Goal: Information Seeking & Learning: Compare options

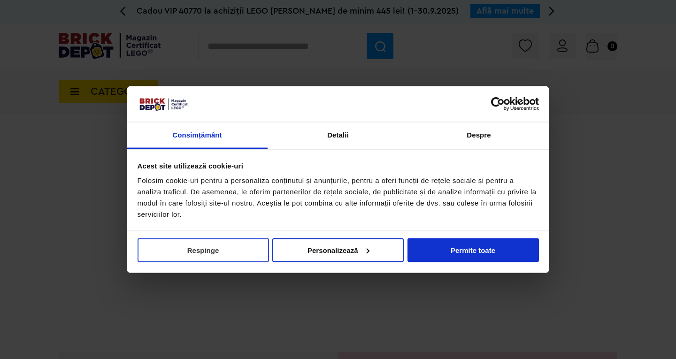
click at [221, 251] on button "Respinge" at bounding box center [204, 250] width 132 height 24
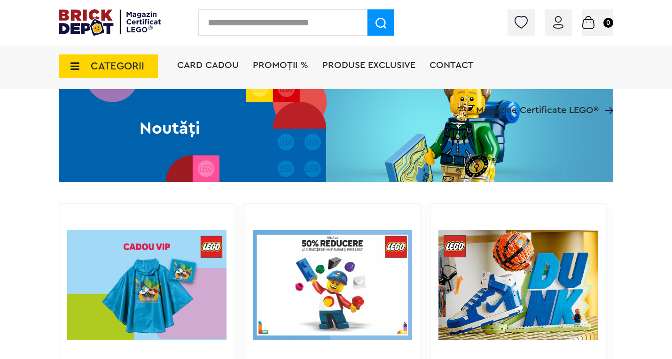
scroll to position [564, 0]
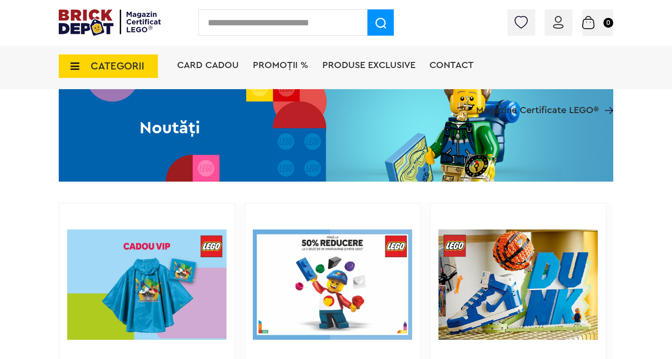
click at [126, 70] on span "CATEGORII" at bounding box center [118, 66] width 54 height 10
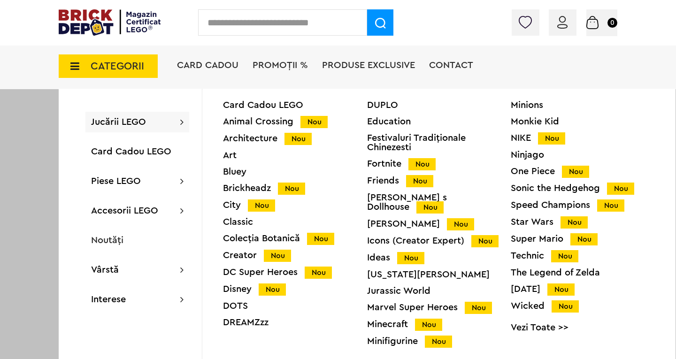
click at [536, 221] on div "Star Wars Nou" at bounding box center [583, 222] width 144 height 10
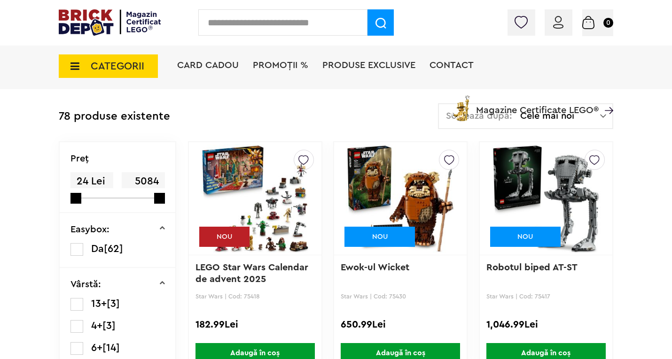
scroll to position [235, 0]
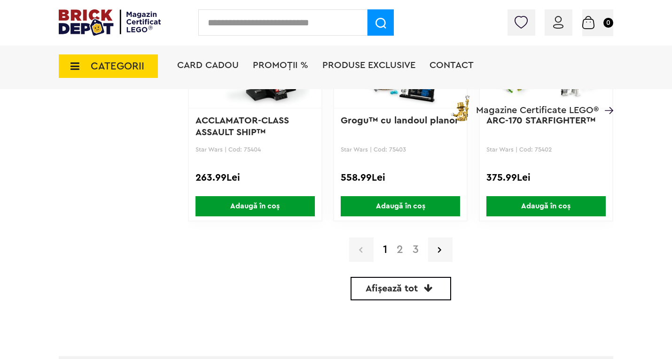
scroll to position [2302, 0]
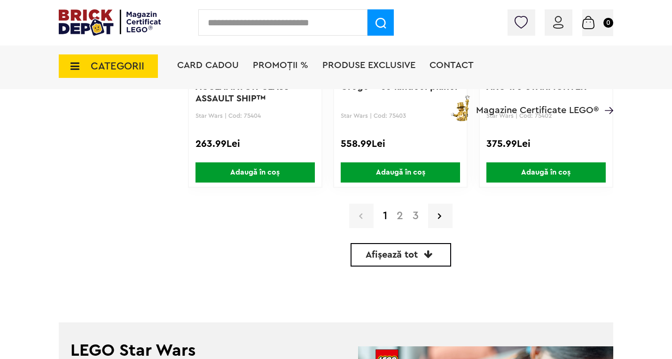
click at [404, 219] on link "2" at bounding box center [400, 215] width 16 height 11
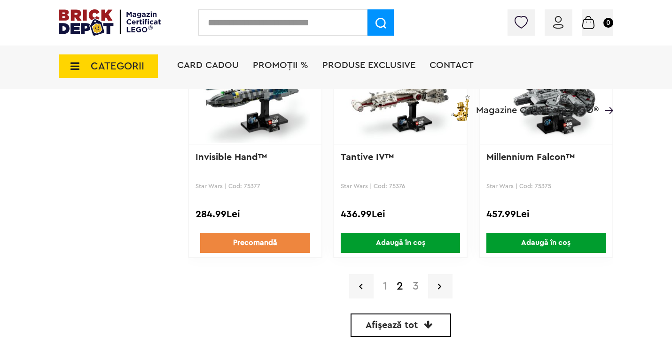
scroll to position [2268, 0]
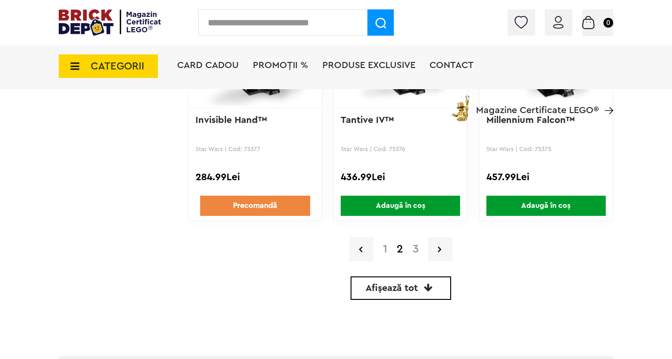
click at [416, 248] on link "3" at bounding box center [416, 249] width 16 height 11
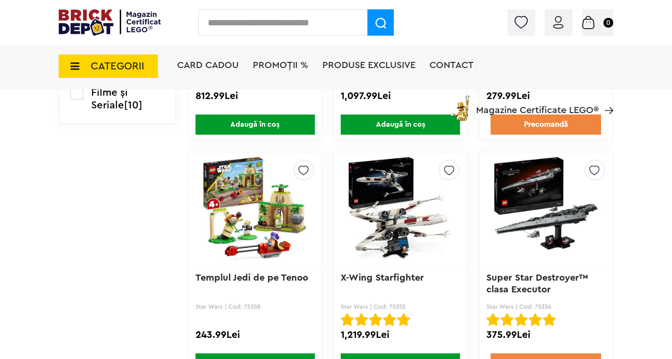
scroll to position [916, 0]
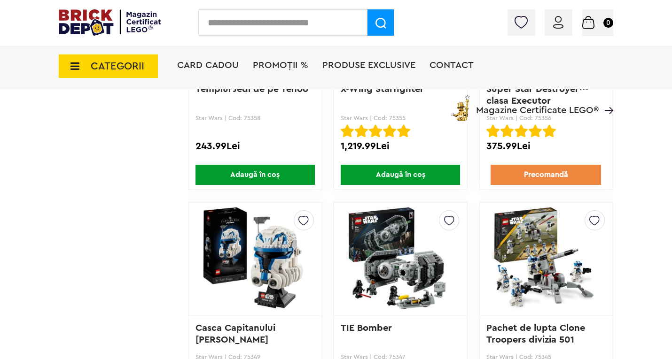
click at [325, 210] on div "Creează o listă nouă AAT™ Star Wars | Cod: 30680 24.99Lei Precomandă Creează o …" at bounding box center [400, 202] width 425 height 1913
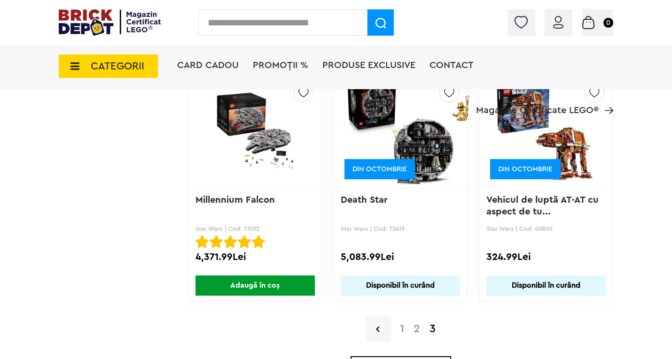
scroll to position [1903, 0]
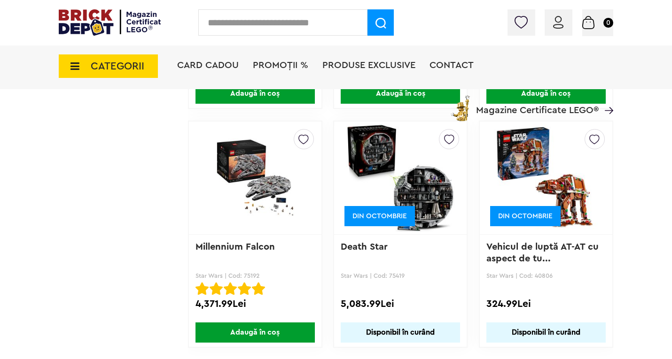
click at [400, 174] on img at bounding box center [400, 178] width 109 height 132
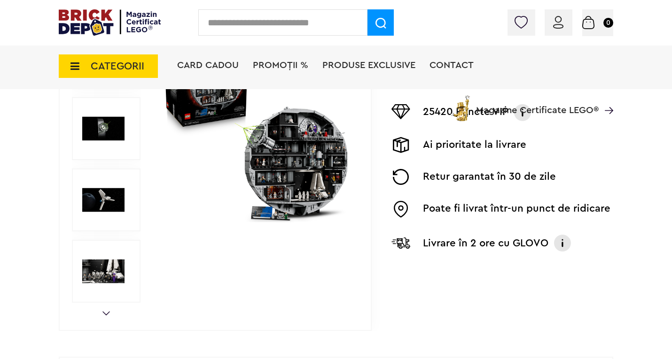
scroll to position [235, 0]
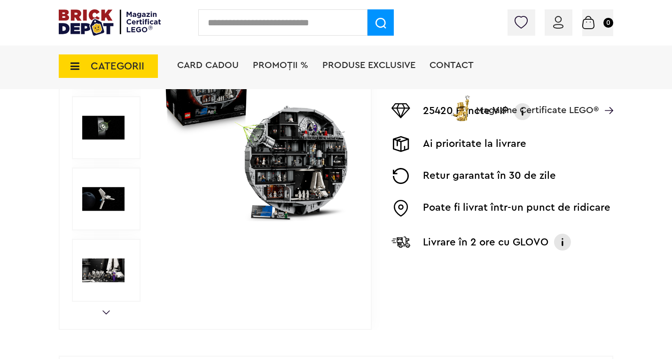
click at [108, 205] on img at bounding box center [103, 199] width 42 height 42
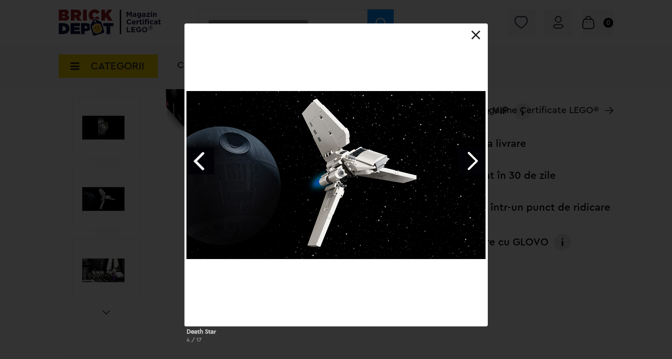
click at [469, 160] on link "Next image" at bounding box center [471, 161] width 27 height 27
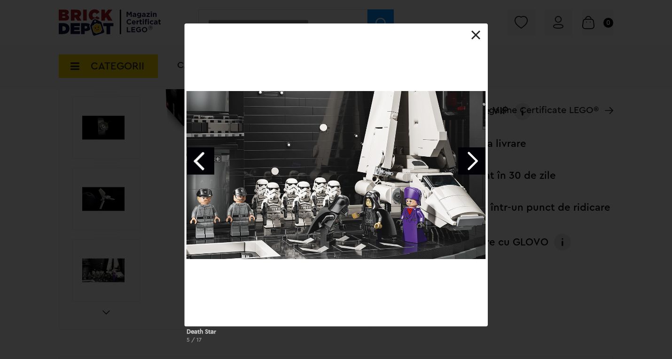
click at [469, 160] on link "Next image" at bounding box center [471, 161] width 27 height 27
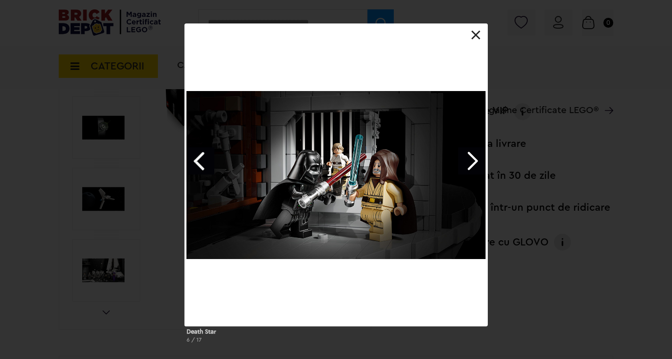
click at [469, 160] on link "Next image" at bounding box center [471, 161] width 27 height 27
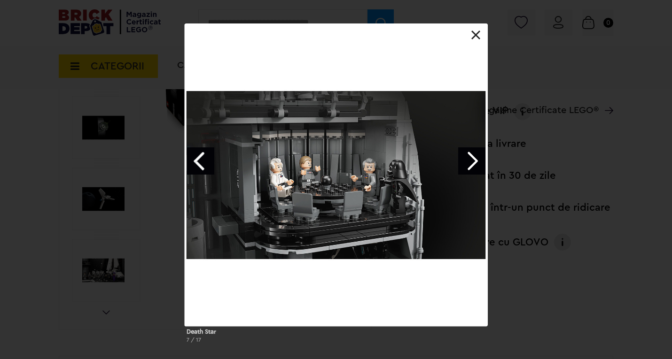
click at [469, 160] on link "Next image" at bounding box center [471, 161] width 27 height 27
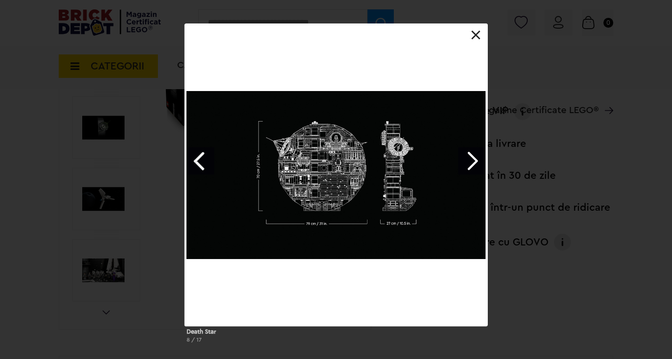
click at [469, 160] on link "Next image" at bounding box center [471, 161] width 27 height 27
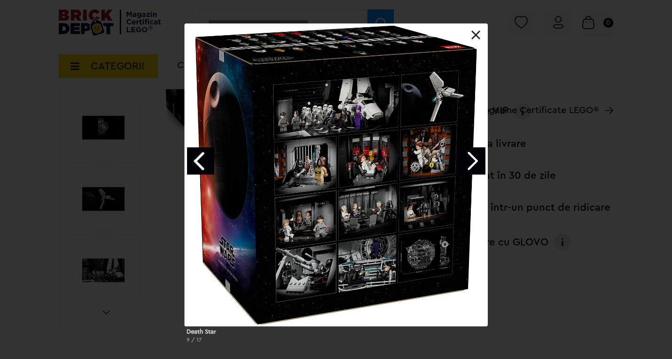
click at [469, 160] on link "Next image" at bounding box center [471, 161] width 27 height 27
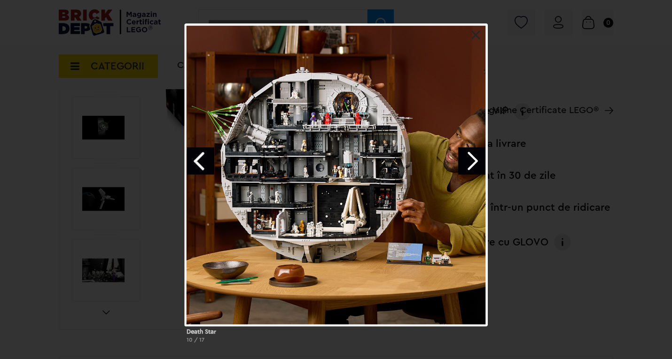
click at [474, 162] on link "Next image" at bounding box center [471, 161] width 27 height 27
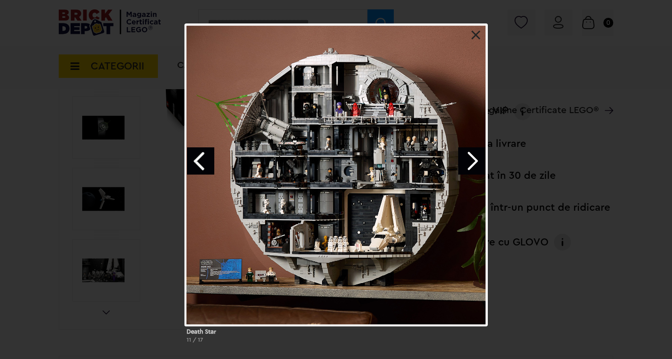
click at [474, 162] on link "Next image" at bounding box center [471, 161] width 27 height 27
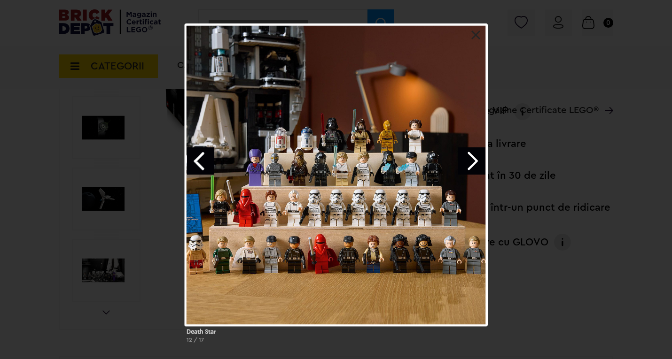
click at [474, 162] on link "Next image" at bounding box center [471, 161] width 27 height 27
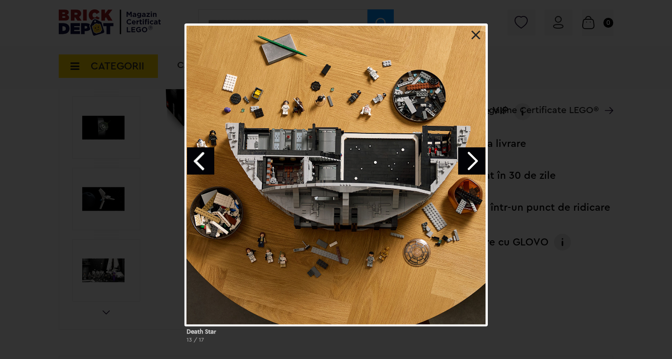
click at [474, 162] on link "Next image" at bounding box center [471, 161] width 27 height 27
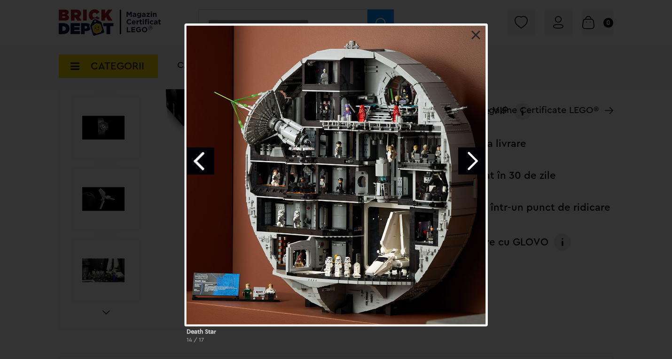
click at [474, 162] on link "Next image" at bounding box center [471, 161] width 27 height 27
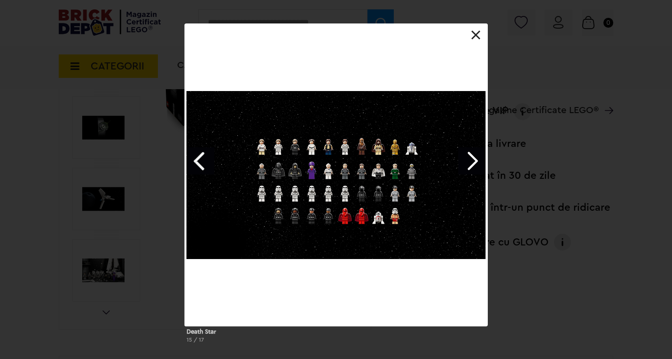
click at [472, 157] on link "Next image" at bounding box center [471, 161] width 27 height 27
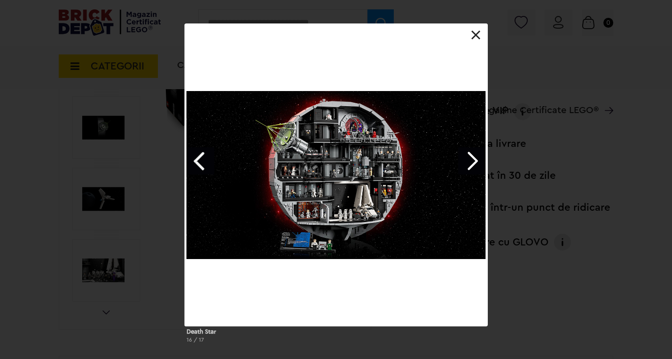
click at [472, 157] on link "Next image" at bounding box center [471, 161] width 27 height 27
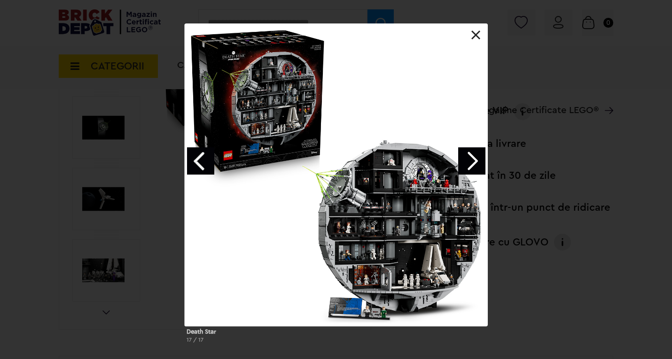
click at [476, 33] on link at bounding box center [475, 35] width 9 height 9
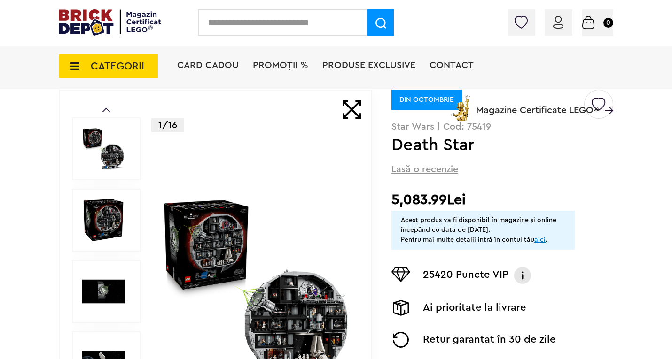
scroll to position [47, 0]
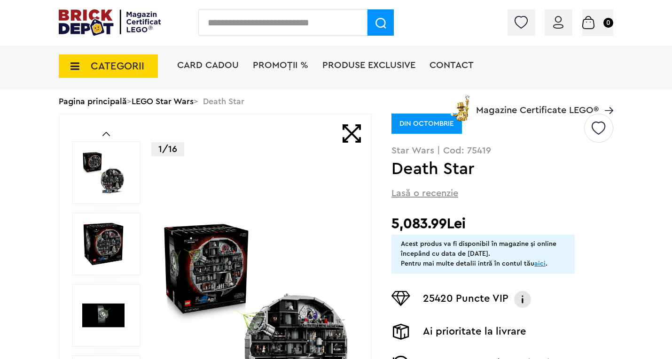
click at [109, 169] on img at bounding box center [103, 173] width 42 height 42
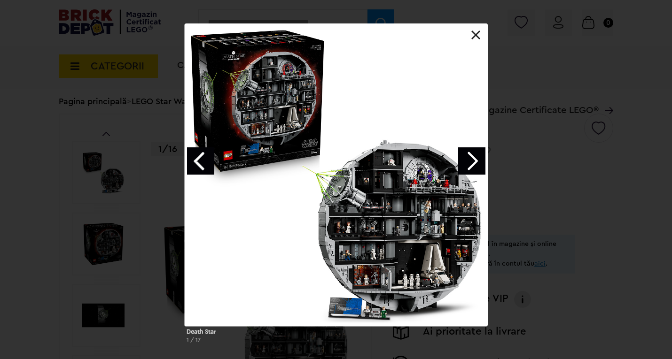
click at [476, 159] on link "Next image" at bounding box center [471, 161] width 27 height 27
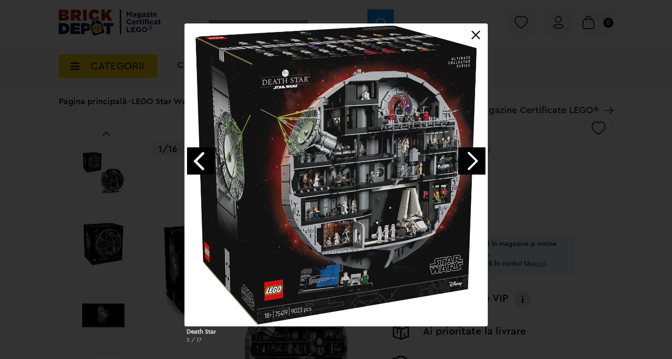
click at [476, 159] on link "Next image" at bounding box center [471, 161] width 27 height 27
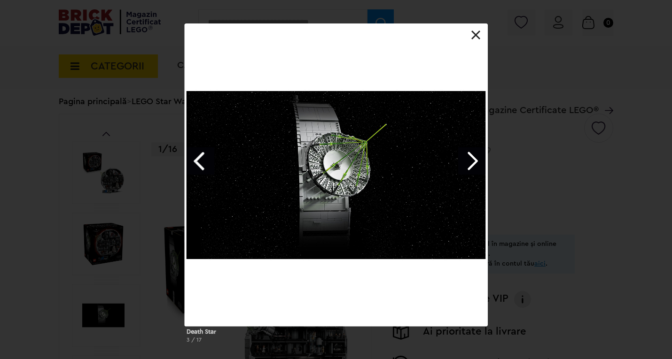
click at [476, 159] on link "Next image" at bounding box center [471, 161] width 27 height 27
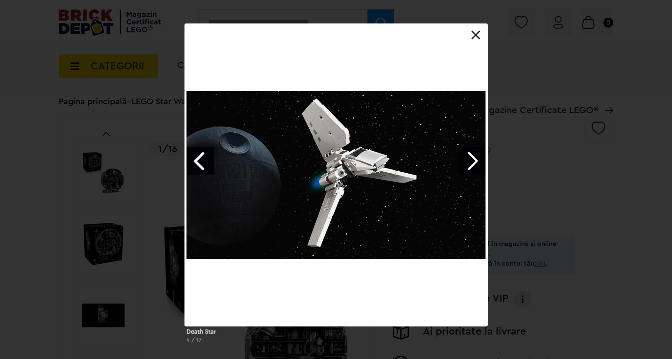
click at [476, 159] on link "Next image" at bounding box center [471, 161] width 27 height 27
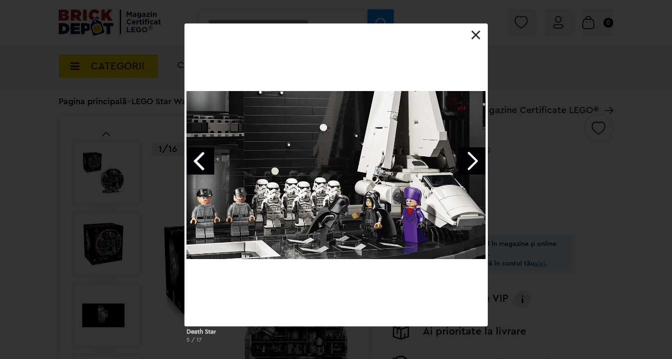
click at [476, 159] on link "Next image" at bounding box center [471, 161] width 27 height 27
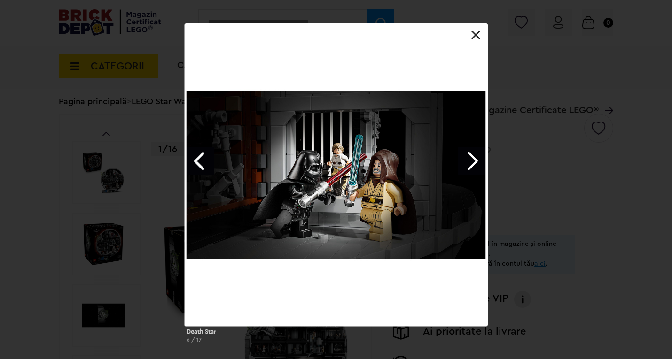
click at [473, 163] on link "Next image" at bounding box center [471, 161] width 27 height 27
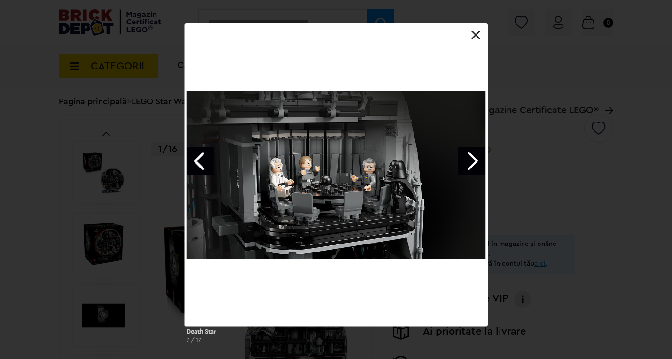
click at [473, 163] on link "Next image" at bounding box center [471, 161] width 27 height 27
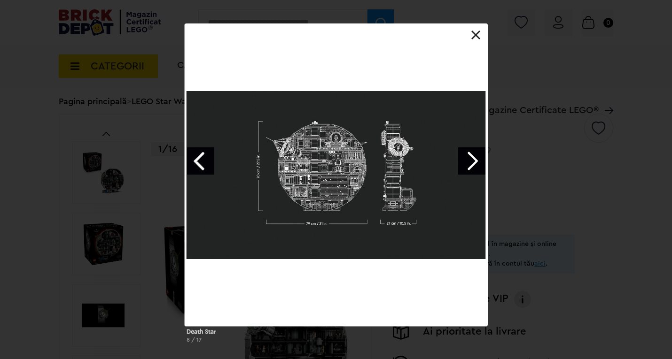
click at [473, 163] on link "Next image" at bounding box center [471, 161] width 27 height 27
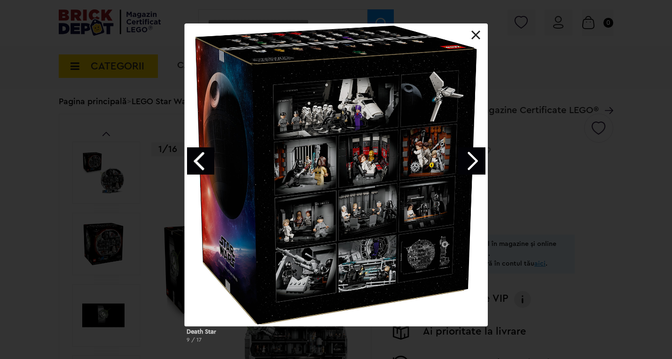
click at [473, 163] on link "Next image" at bounding box center [471, 161] width 27 height 27
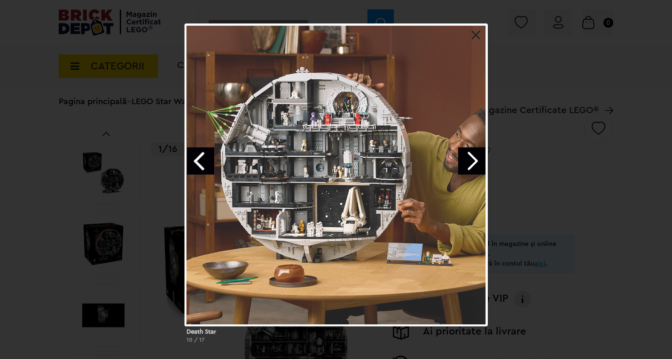
click at [473, 163] on link "Next image" at bounding box center [471, 161] width 27 height 27
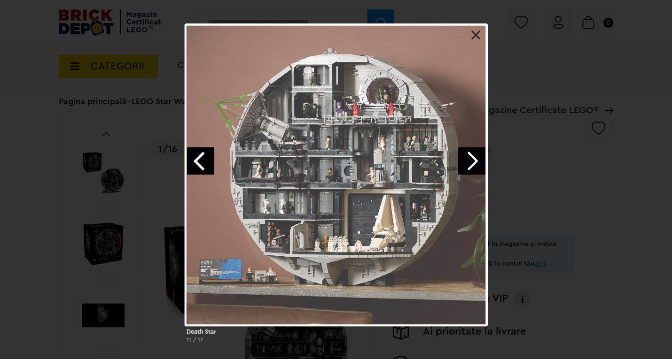
click at [473, 163] on link "Next image" at bounding box center [471, 161] width 27 height 27
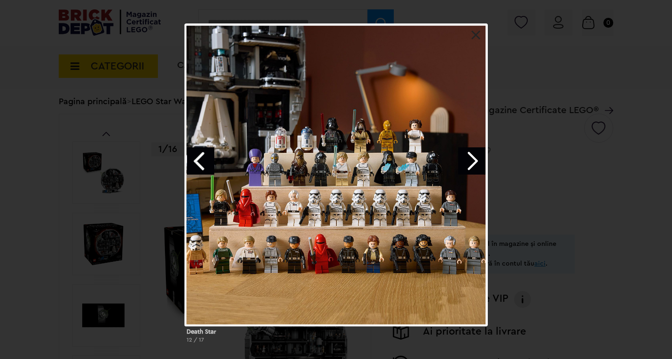
click at [473, 163] on link "Next image" at bounding box center [471, 161] width 27 height 27
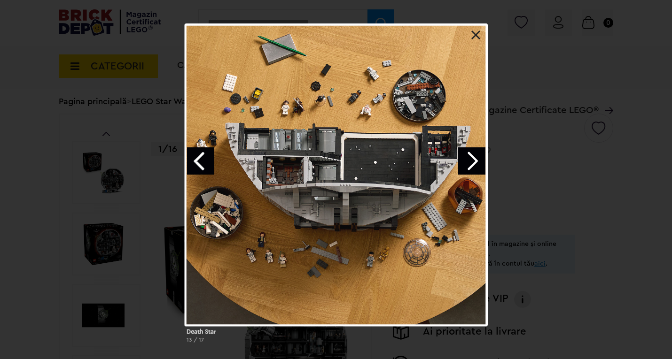
click at [473, 163] on link "Next image" at bounding box center [471, 161] width 27 height 27
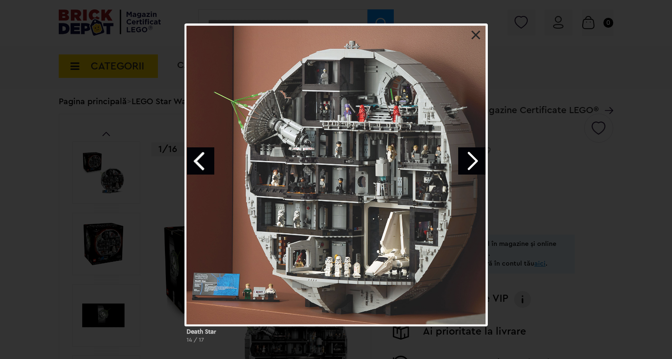
click at [473, 163] on link "Next image" at bounding box center [471, 161] width 27 height 27
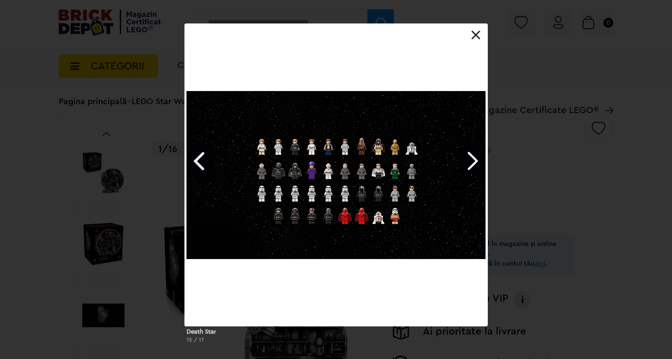
click at [473, 163] on link "Next image" at bounding box center [471, 161] width 27 height 27
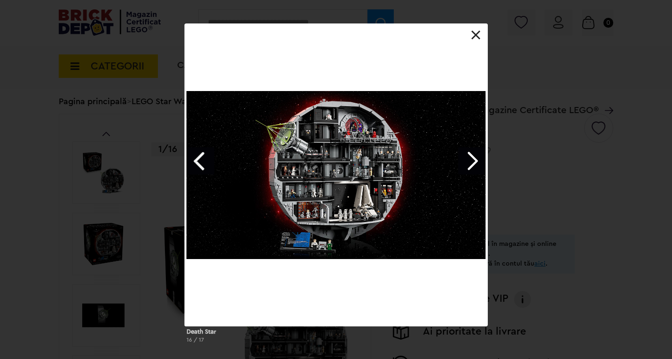
click at [473, 163] on link "Next image" at bounding box center [471, 161] width 27 height 27
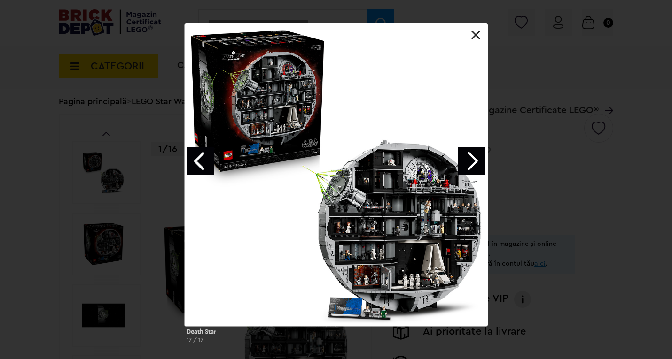
click at [473, 163] on link "Next image" at bounding box center [471, 161] width 27 height 27
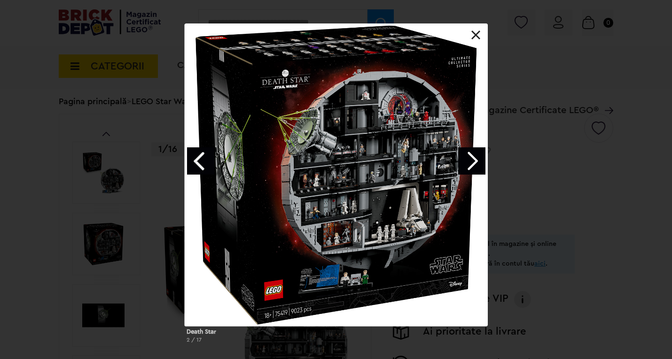
click at [197, 161] on link "Previous image" at bounding box center [200, 161] width 27 height 27
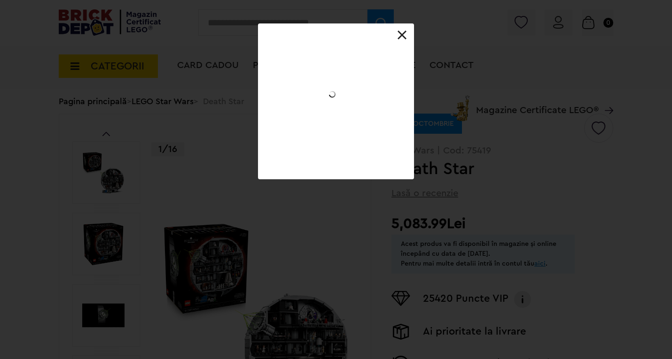
click at [258, 23] on div at bounding box center [336, 23] width 156 height 0
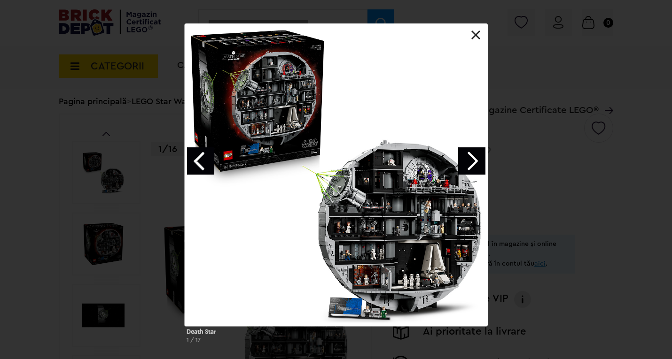
click at [196, 160] on link "Previous image" at bounding box center [200, 161] width 27 height 27
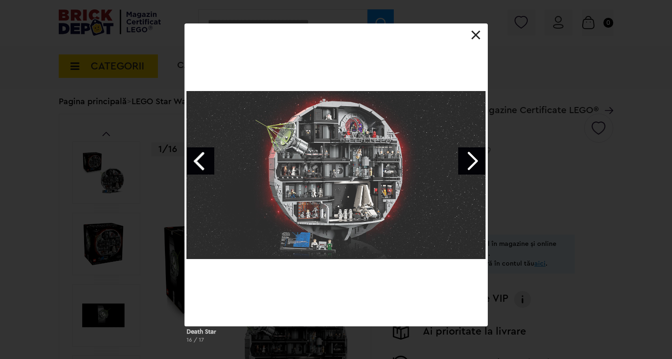
click at [196, 160] on link "Previous image" at bounding box center [200, 161] width 27 height 27
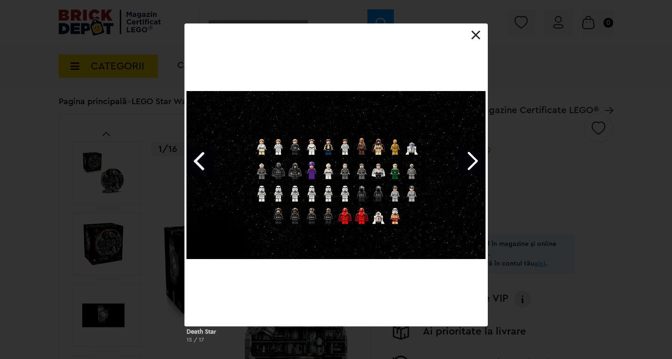
click at [196, 160] on link "Previous image" at bounding box center [200, 161] width 27 height 27
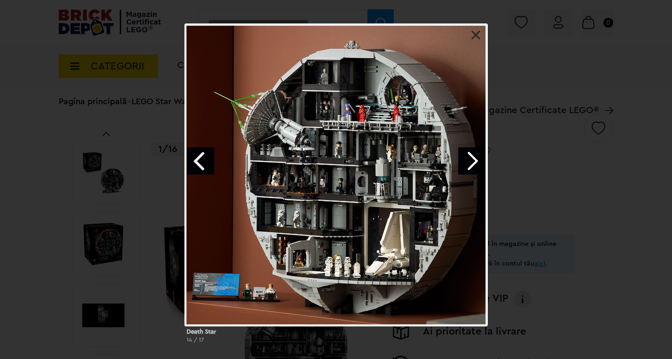
click at [196, 160] on link "Previous image" at bounding box center [200, 161] width 27 height 27
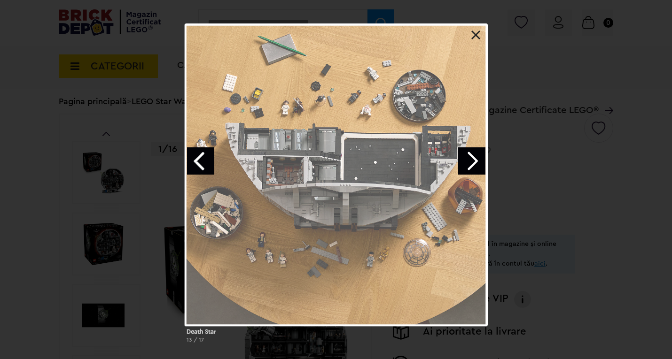
click at [196, 160] on link "Previous image" at bounding box center [200, 161] width 27 height 27
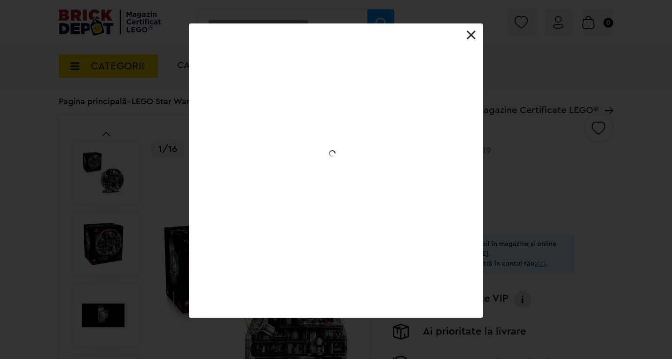
click at [0, 0] on link "Previous image" at bounding box center [0, 0] width 0 height 0
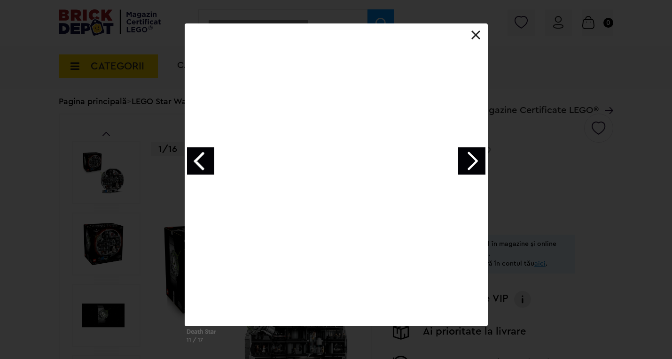
click at [196, 160] on link "Previous image" at bounding box center [200, 161] width 27 height 27
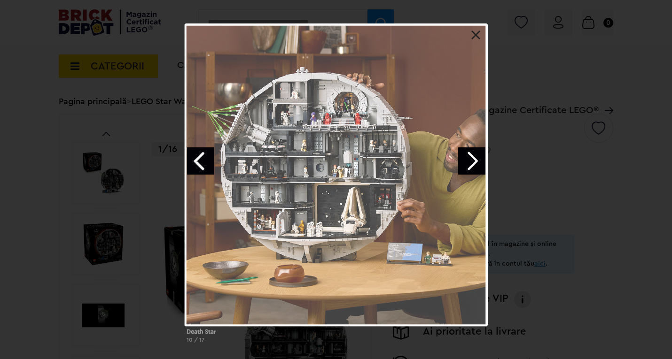
click at [196, 160] on link "Previous image" at bounding box center [200, 161] width 27 height 27
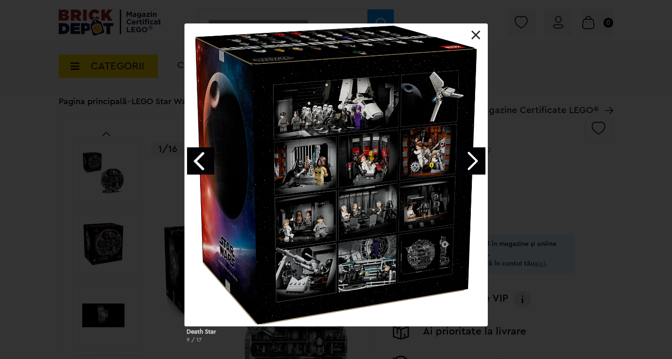
click at [200, 166] on link "Previous image" at bounding box center [200, 161] width 27 height 27
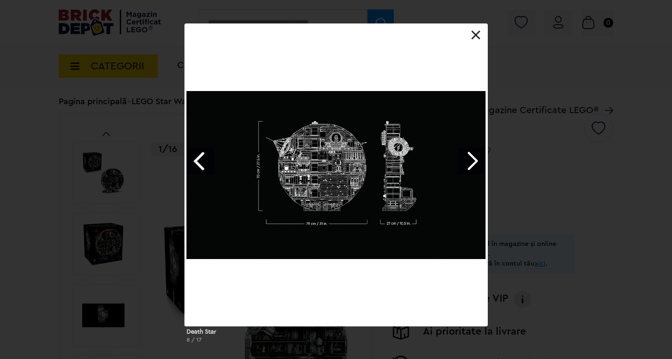
click at [474, 34] on link at bounding box center [475, 35] width 9 height 9
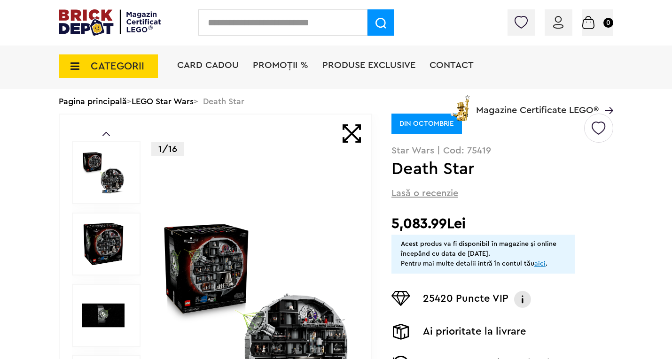
click at [569, 184] on div "Creează o listă nouă DIN OCTOMBRIE Star Wars | Cod: 75419 Death Star Lasă o rec…" at bounding box center [502, 284] width 222 height 340
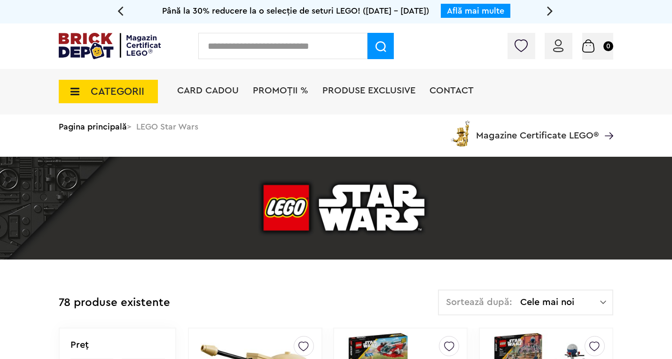
click at [97, 86] on span "CATEGORII" at bounding box center [118, 91] width 54 height 10
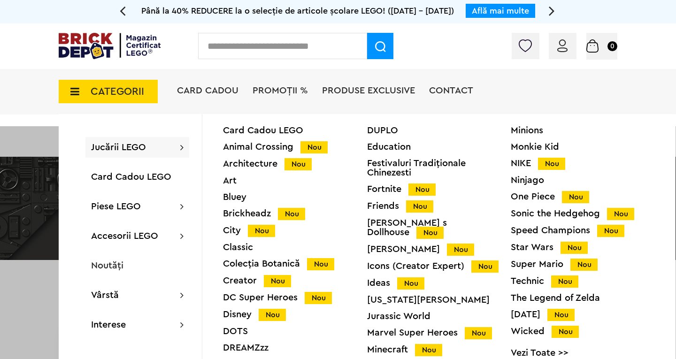
click at [476, 49] on div "Conectare Coș 0" at bounding box center [338, 46] width 676 height 46
click at [538, 232] on div "Speed Champions Nou" at bounding box center [583, 231] width 144 height 10
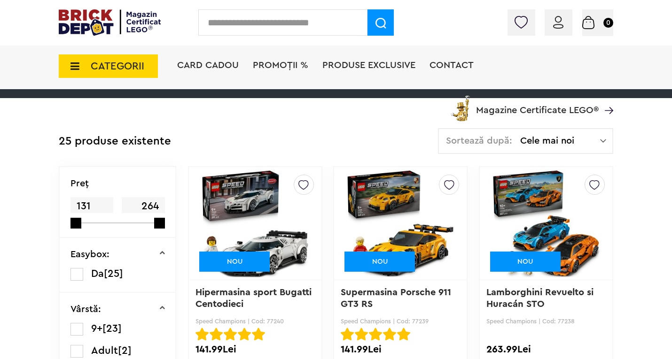
scroll to position [188, 0]
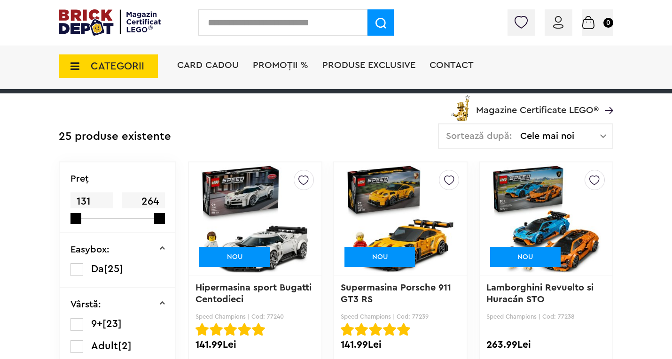
click at [588, 132] on span "Cele mai noi" at bounding box center [560, 136] width 80 height 9
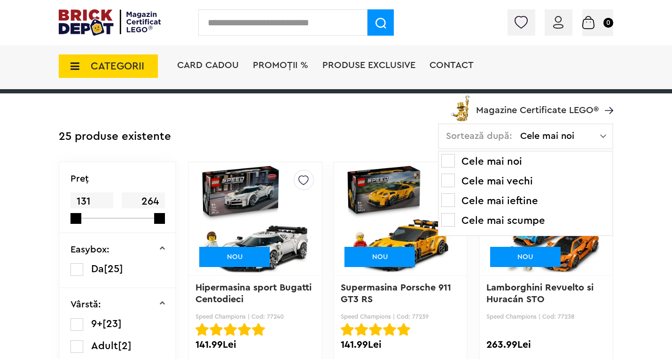
click at [497, 225] on li "Cele mai scumpe" at bounding box center [525, 220] width 169 height 15
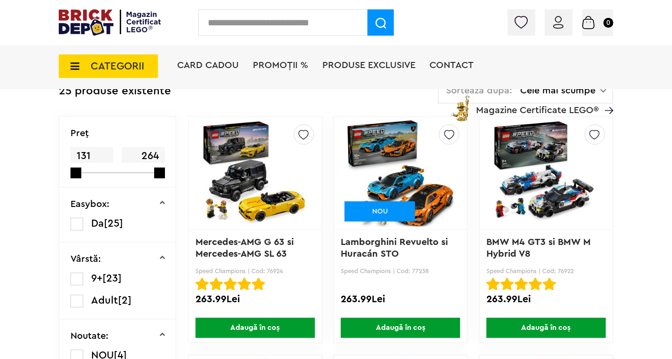
scroll to position [235, 0]
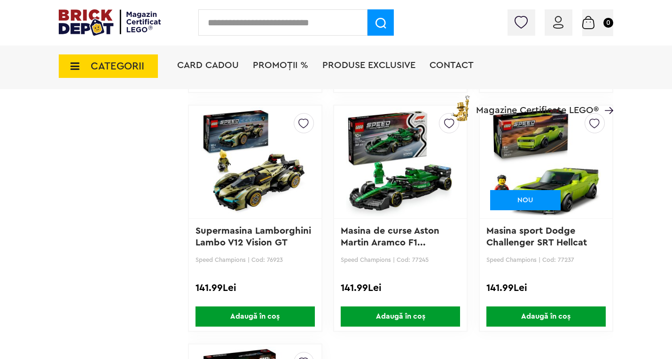
scroll to position [1879, 0]
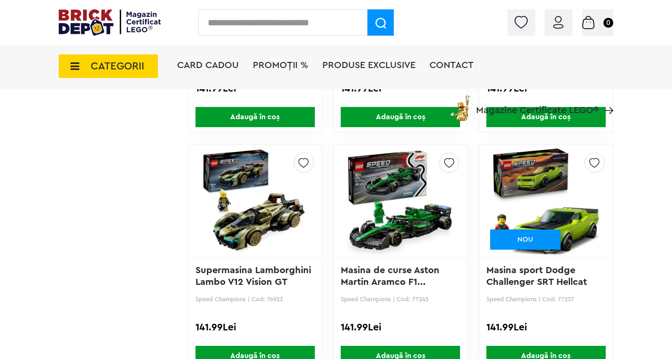
click at [574, 217] on img at bounding box center [545, 202] width 109 height 132
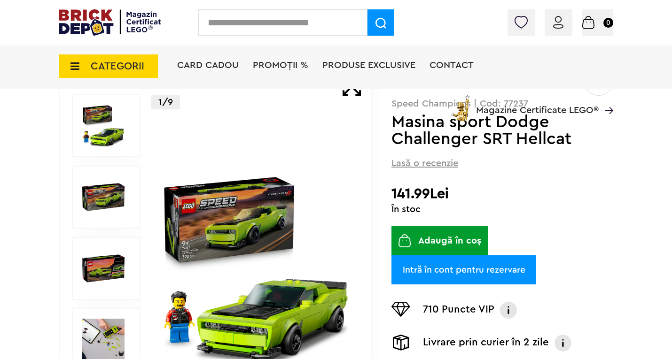
scroll to position [94, 0]
click at [103, 201] on img at bounding box center [103, 197] width 42 height 42
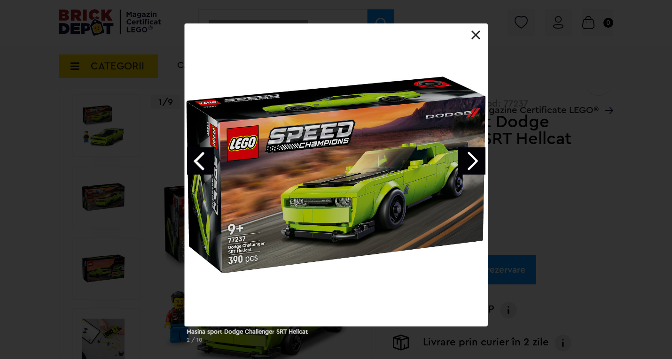
click at [468, 165] on link "Next image" at bounding box center [471, 161] width 27 height 27
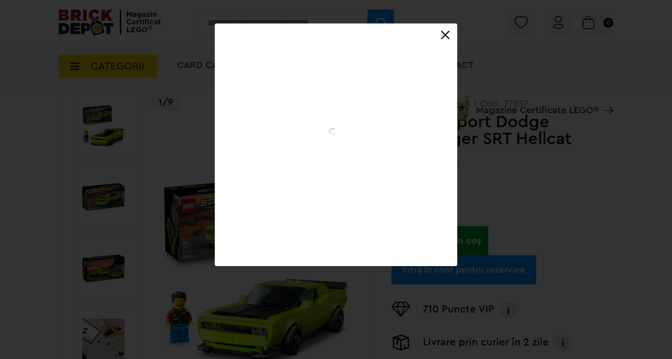
click at [458, 23] on div at bounding box center [336, 23] width 243 height 0
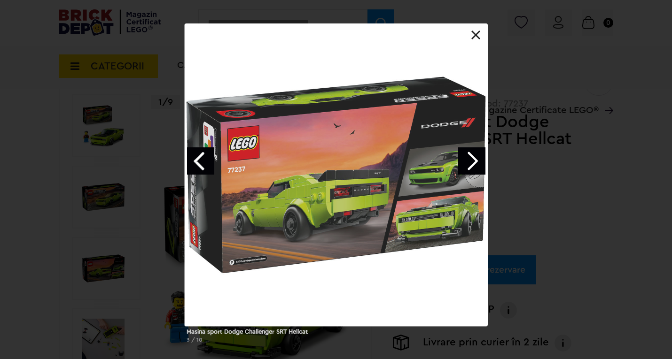
click at [468, 165] on link "Next image" at bounding box center [471, 161] width 27 height 27
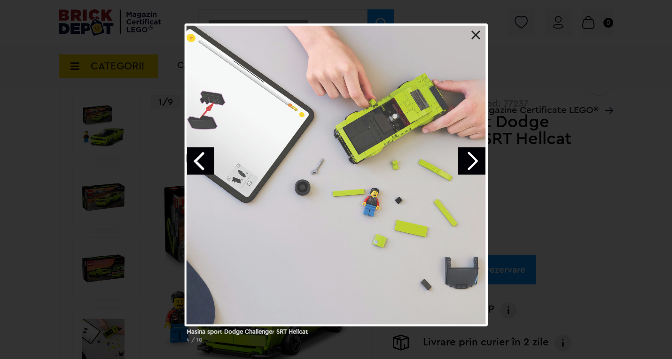
click at [469, 161] on link "Next image" at bounding box center [471, 161] width 27 height 27
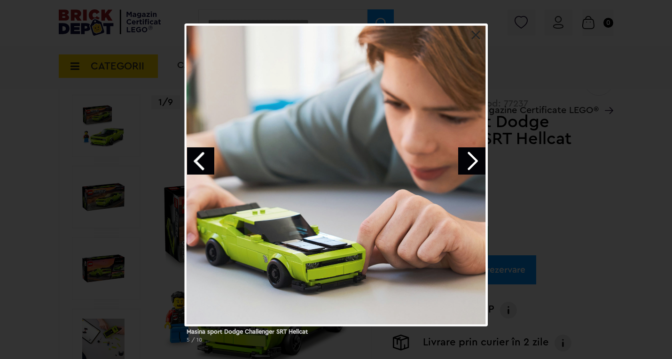
click at [471, 161] on link "Next image" at bounding box center [471, 161] width 27 height 27
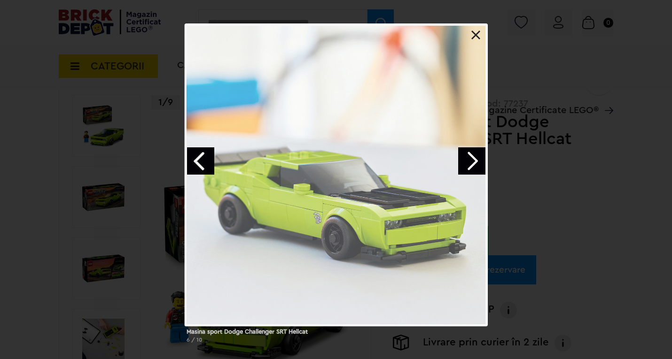
click at [471, 161] on link "Next image" at bounding box center [471, 161] width 27 height 27
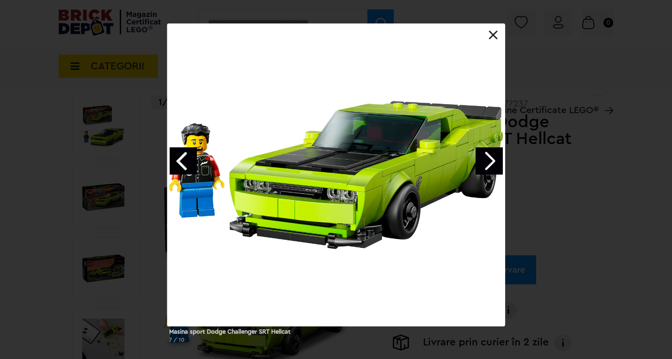
click at [471, 161] on div at bounding box center [336, 174] width 338 height 303
click at [485, 161] on link "Next image" at bounding box center [488, 161] width 27 height 27
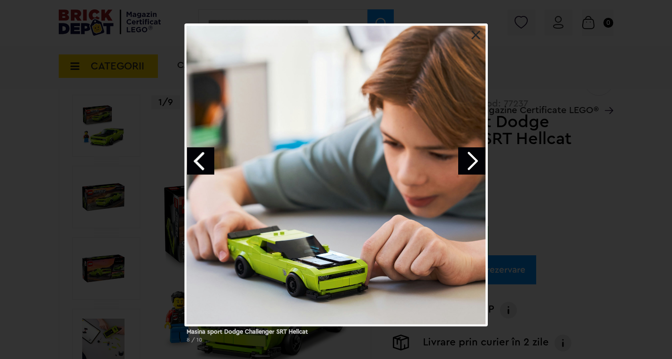
click at [485, 161] on div at bounding box center [336, 174] width 303 height 303
click at [473, 159] on link "Next image" at bounding box center [471, 161] width 27 height 27
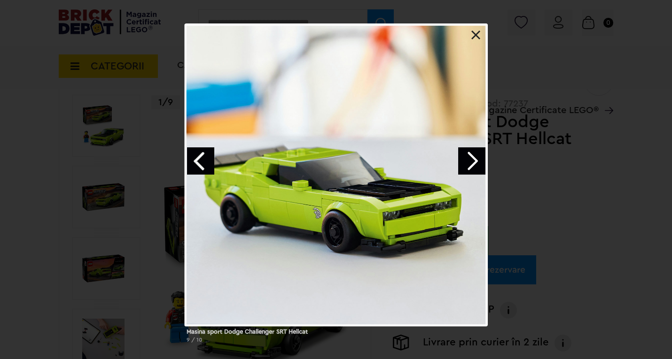
click at [473, 159] on link "Next image" at bounding box center [471, 161] width 27 height 27
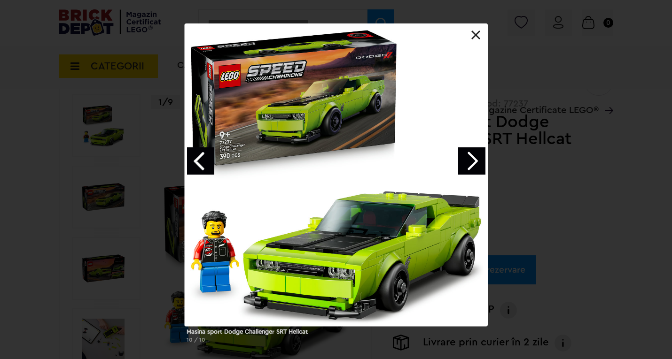
click at [475, 34] on link at bounding box center [475, 35] width 9 height 9
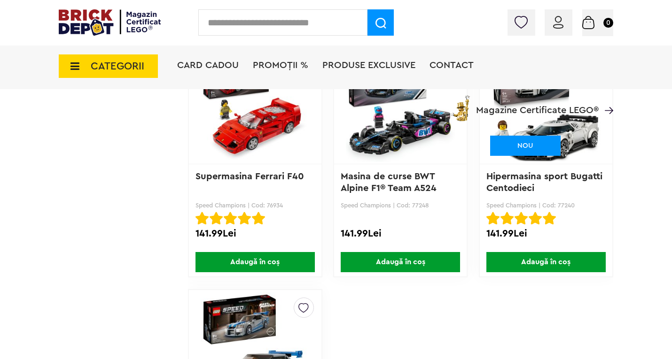
scroll to position [1879, 0]
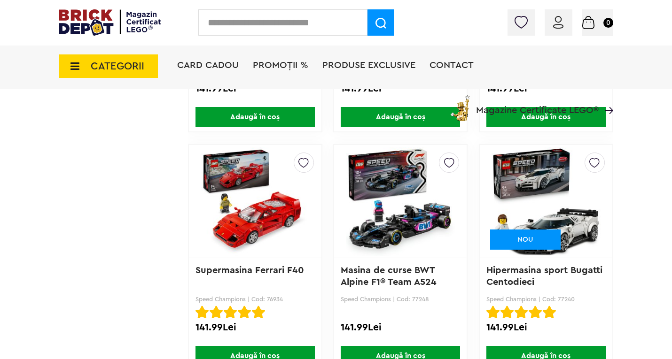
click at [570, 219] on img at bounding box center [545, 202] width 109 height 132
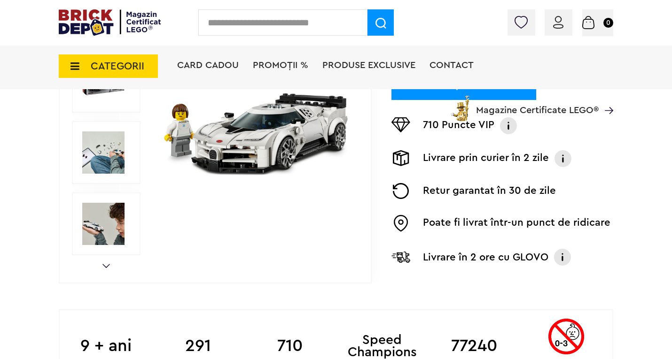
scroll to position [282, 0]
click at [100, 263] on div "Prev Next 1/9" at bounding box center [215, 81] width 313 height 404
click at [103, 265] on link "Next" at bounding box center [106, 266] width 8 height 4
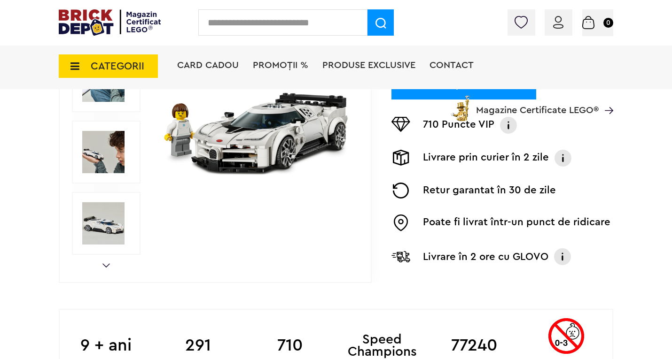
click at [103, 265] on link "Next" at bounding box center [106, 266] width 8 height 4
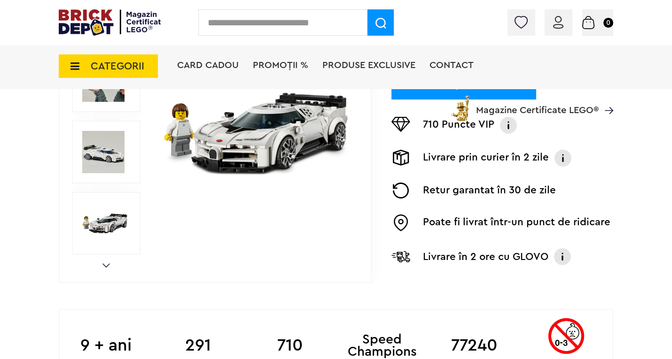
click at [103, 265] on link "Next" at bounding box center [106, 266] width 8 height 4
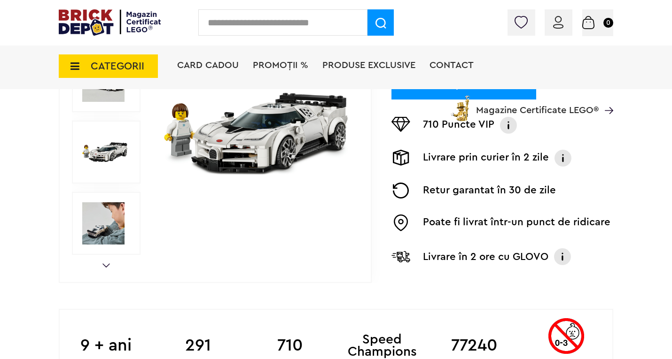
click at [103, 265] on link "Next" at bounding box center [106, 266] width 8 height 4
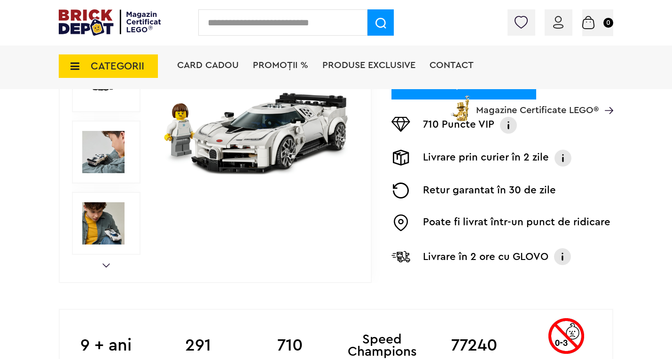
click at [103, 265] on link "Next" at bounding box center [106, 266] width 8 height 4
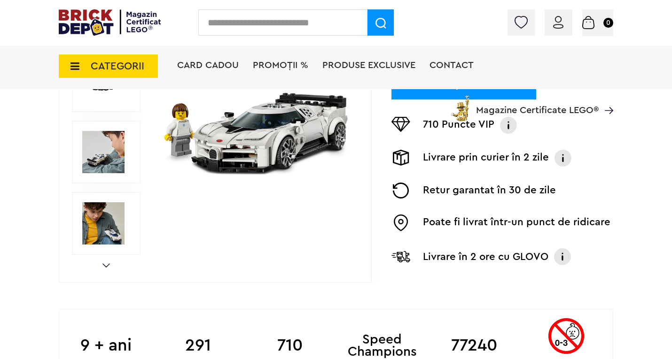
click at [106, 265] on link "Next" at bounding box center [106, 266] width 8 height 4
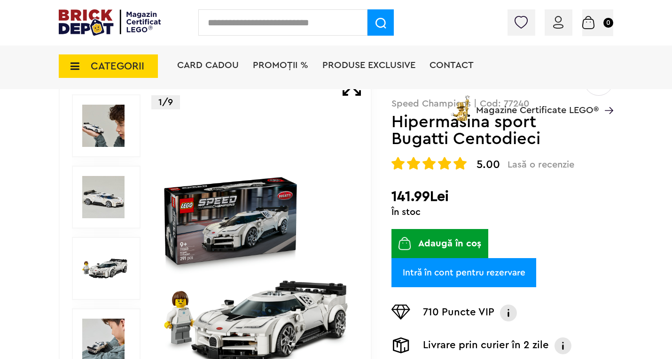
scroll to position [0, 0]
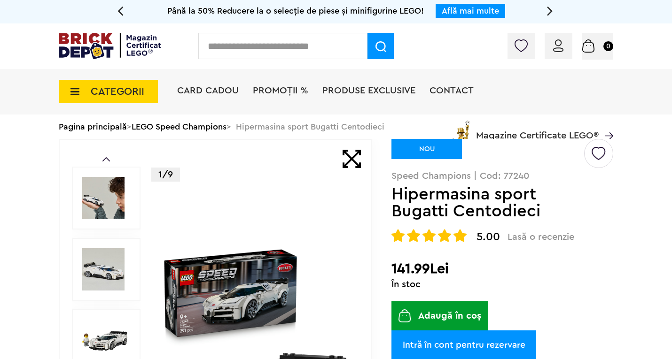
click at [109, 155] on div "Prev Next" at bounding box center [106, 327] width 69 height 375
click at [106, 160] on link "Prev" at bounding box center [106, 159] width 8 height 4
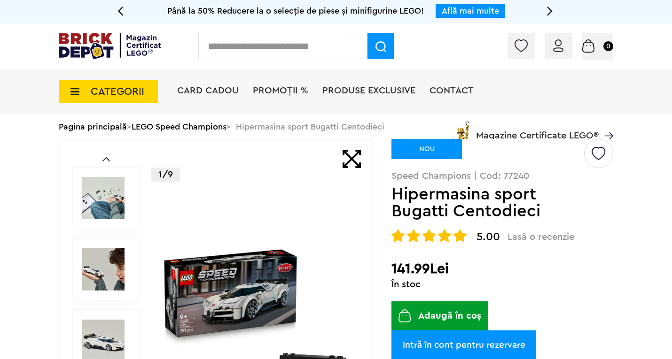
click at [106, 160] on link "Prev" at bounding box center [106, 159] width 8 height 4
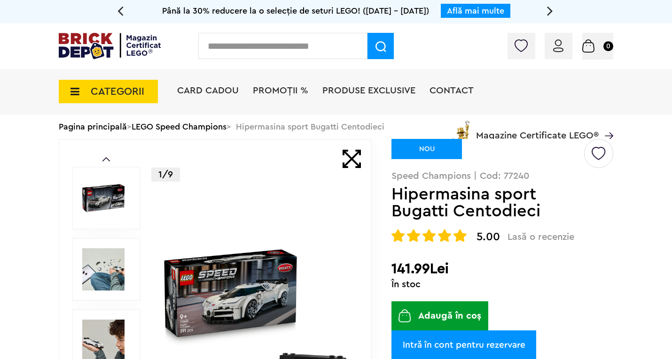
click at [106, 160] on link "Prev" at bounding box center [106, 159] width 8 height 4
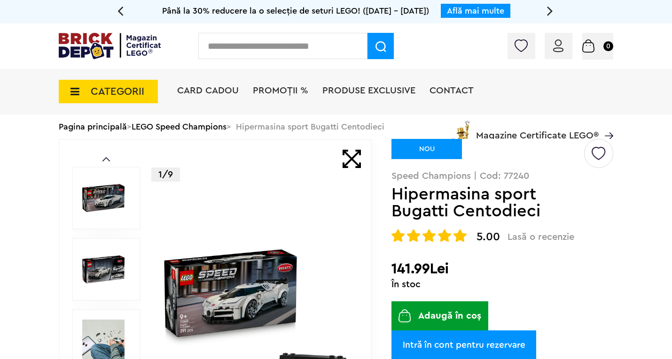
click at [106, 160] on link "Prev" at bounding box center [106, 159] width 8 height 4
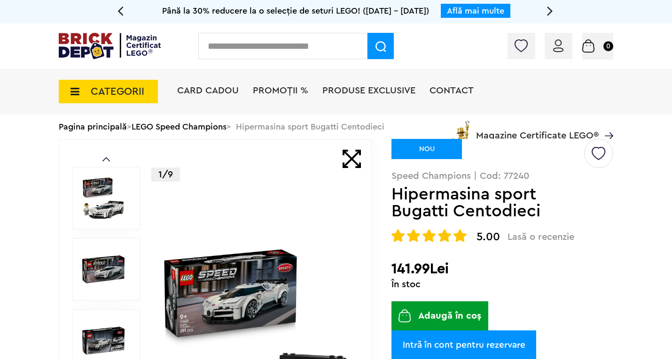
click at [106, 160] on link "Prev" at bounding box center [106, 159] width 8 height 4
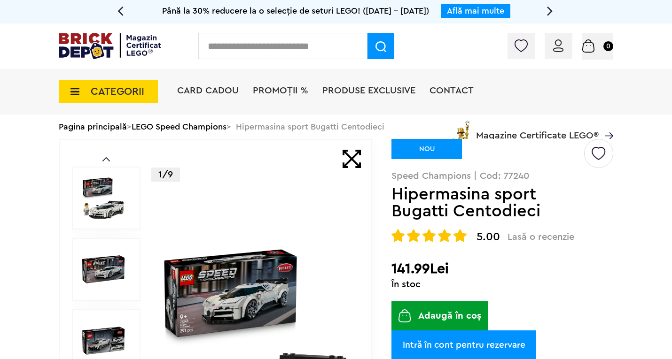
click at [100, 194] on img at bounding box center [103, 198] width 42 height 42
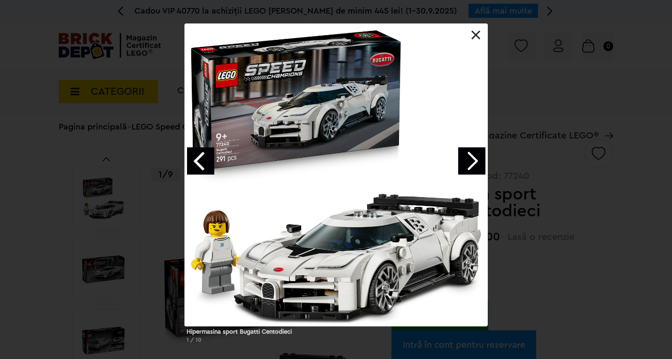
click at [467, 164] on link "Next image" at bounding box center [471, 161] width 27 height 27
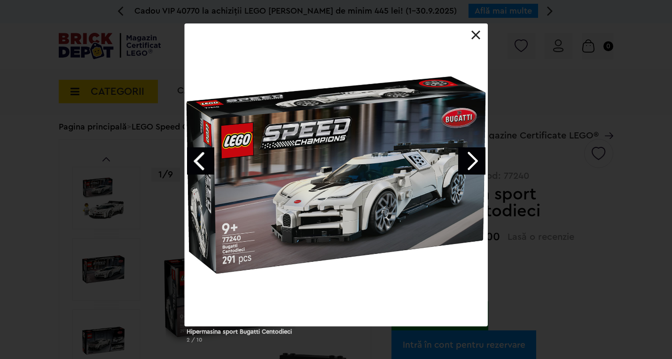
click at [467, 164] on link "Next image" at bounding box center [471, 161] width 27 height 27
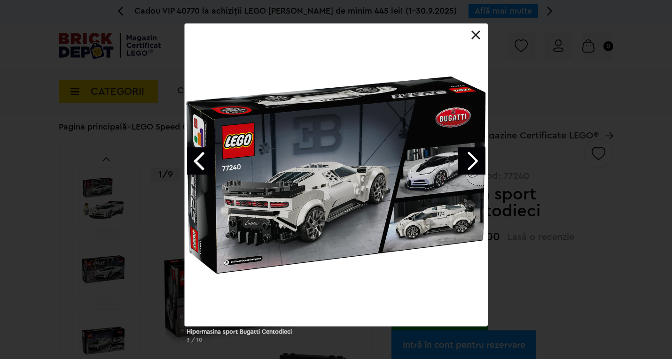
click at [467, 164] on link "Next image" at bounding box center [471, 161] width 27 height 27
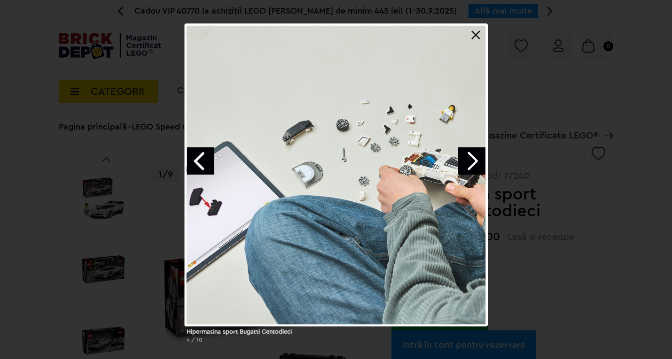
click at [467, 164] on link "Next image" at bounding box center [471, 161] width 27 height 27
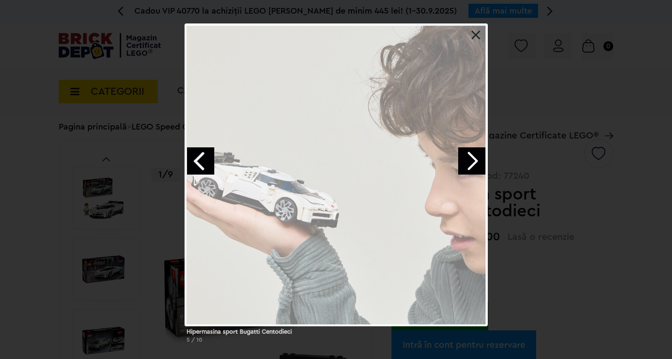
click at [467, 164] on link "Next image" at bounding box center [471, 161] width 27 height 27
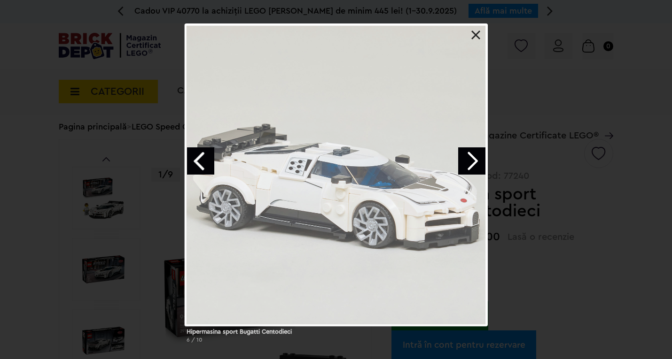
click at [467, 164] on link "Next image" at bounding box center [471, 161] width 27 height 27
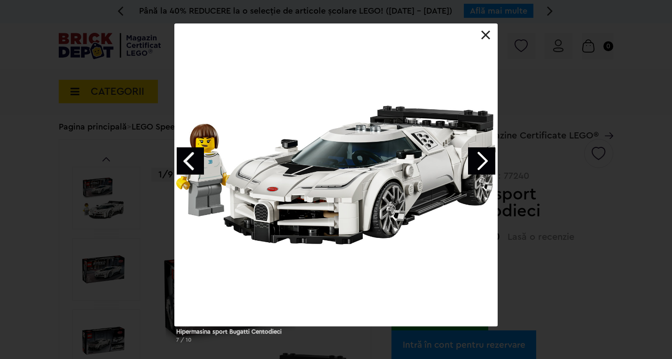
click at [467, 164] on div at bounding box center [335, 174] width 323 height 303
click at [472, 163] on link "Next image" at bounding box center [481, 161] width 27 height 27
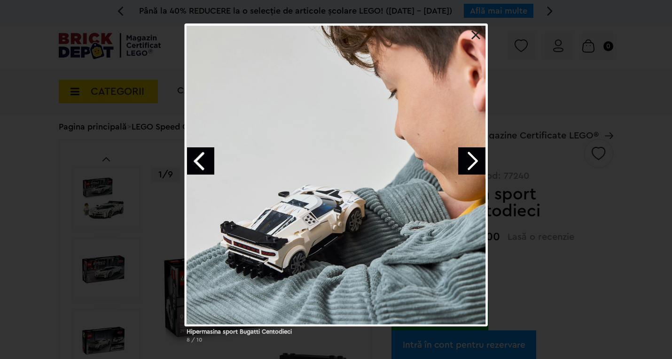
click at [473, 156] on link "Next image" at bounding box center [471, 161] width 27 height 27
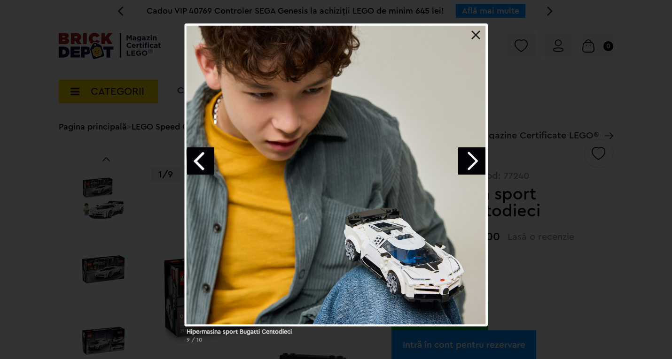
click at [474, 160] on link "Next image" at bounding box center [471, 161] width 27 height 27
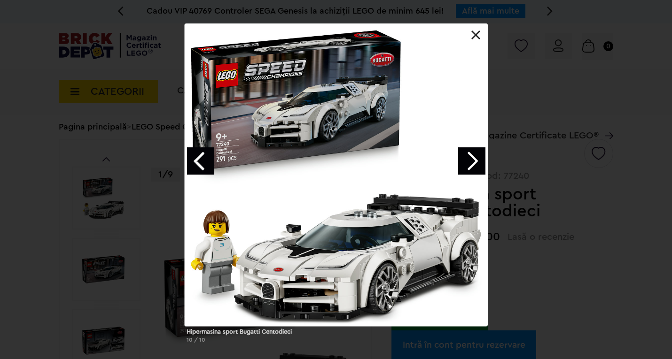
click at [474, 160] on link "Next image" at bounding box center [471, 161] width 27 height 27
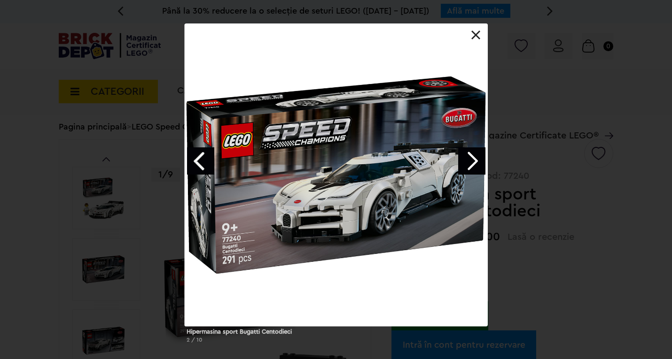
click at [474, 161] on link "Next image" at bounding box center [471, 161] width 27 height 27
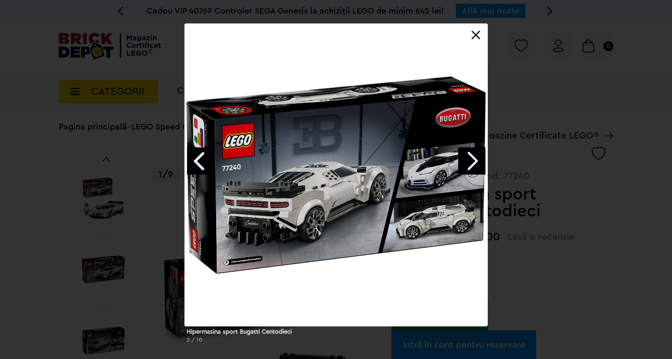
click at [474, 160] on link "Next image" at bounding box center [471, 161] width 27 height 27
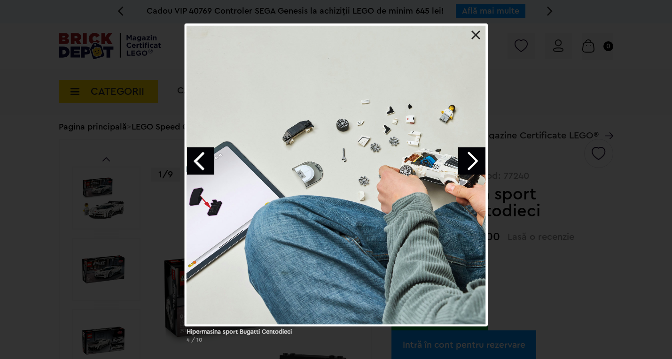
click at [475, 33] on link at bounding box center [475, 35] width 9 height 9
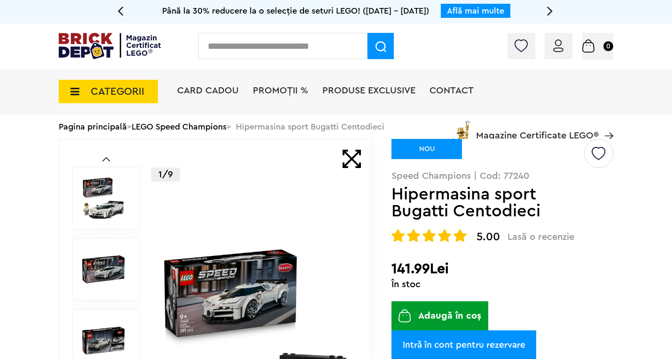
click at [117, 92] on span "CATEGORII" at bounding box center [118, 91] width 54 height 10
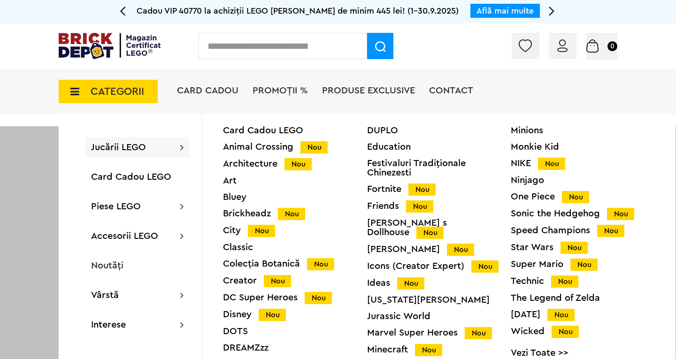
click at [425, 262] on div "Icons (Creator Expert) Nou" at bounding box center [439, 267] width 144 height 10
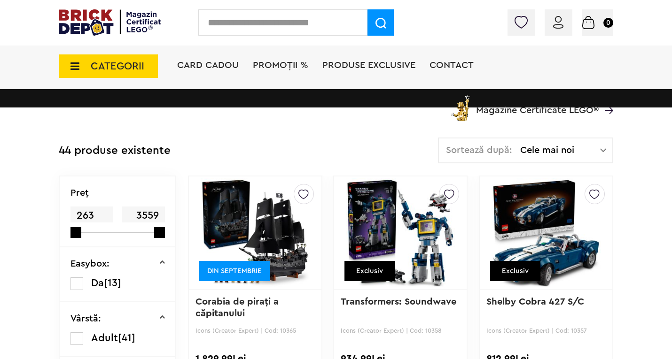
scroll to position [188, 0]
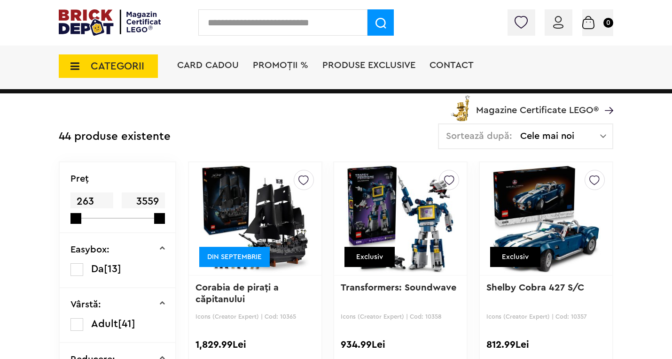
click at [597, 136] on span "Cele mai noi" at bounding box center [560, 136] width 80 height 9
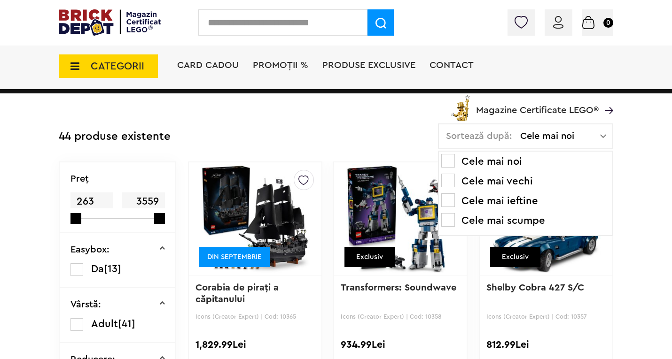
click at [486, 224] on li "Cele mai scumpe" at bounding box center [525, 220] width 169 height 15
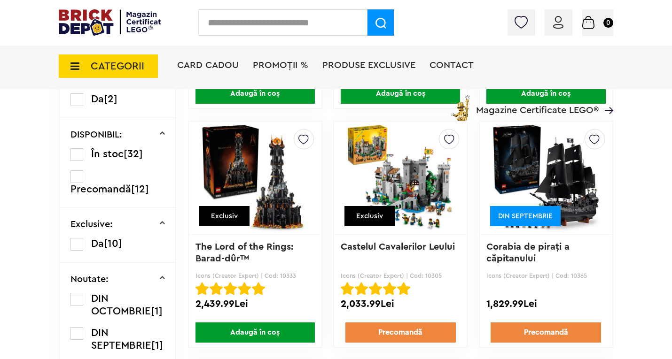
scroll to position [470, 0]
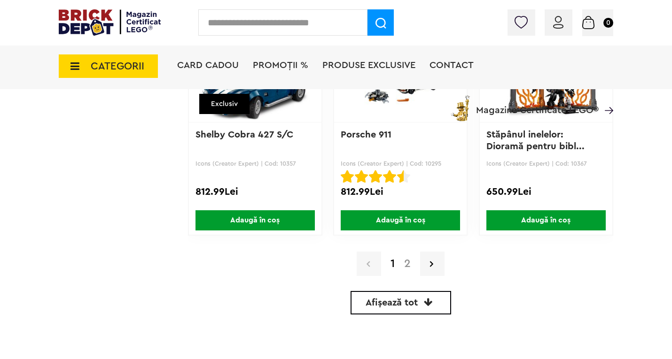
scroll to position [2255, 0]
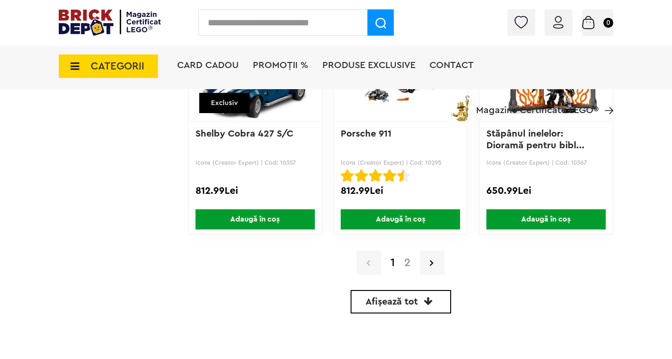
click at [408, 261] on link "2" at bounding box center [407, 262] width 16 height 11
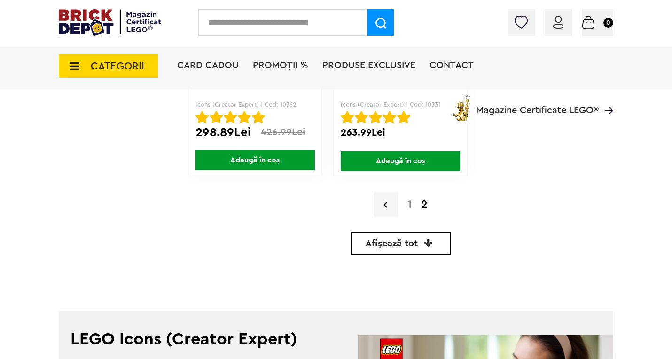
scroll to position [1597, 0]
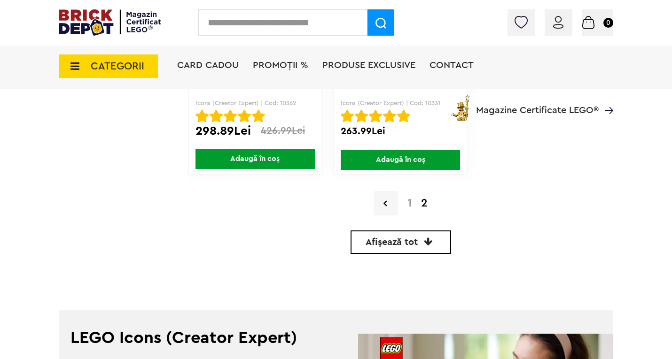
click at [411, 205] on link "1" at bounding box center [410, 203] width 14 height 11
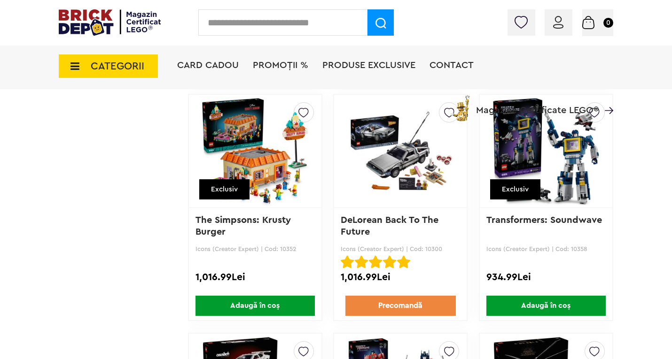
scroll to position [1691, 0]
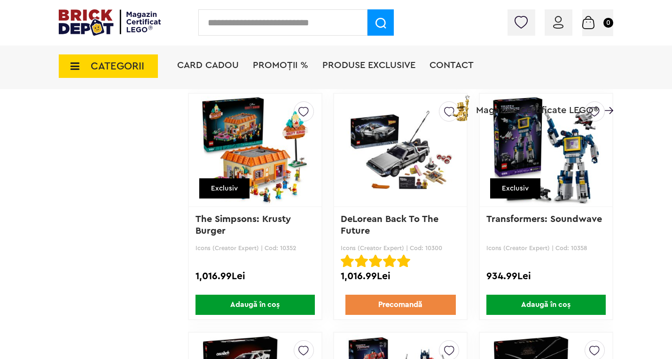
click at [547, 224] on link "Transformers: Soundwave" at bounding box center [544, 219] width 116 height 9
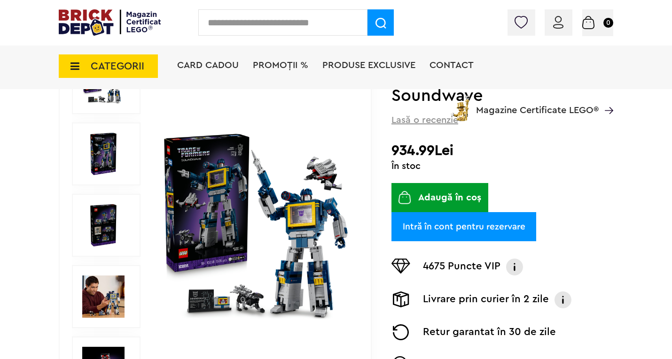
scroll to position [141, 0]
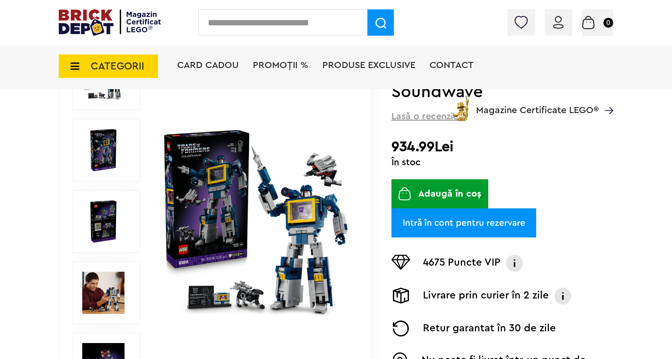
click at [107, 222] on img at bounding box center [103, 222] width 42 height 42
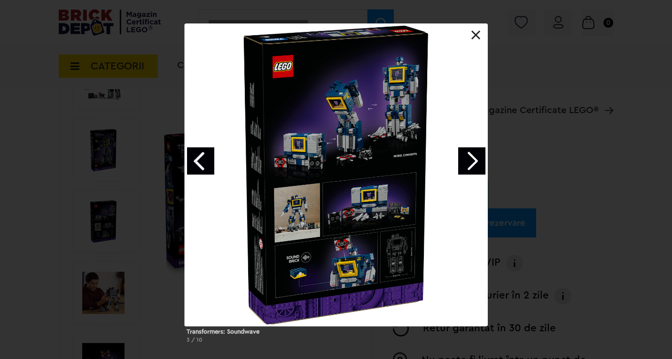
click at [470, 165] on link "Next image" at bounding box center [471, 161] width 27 height 27
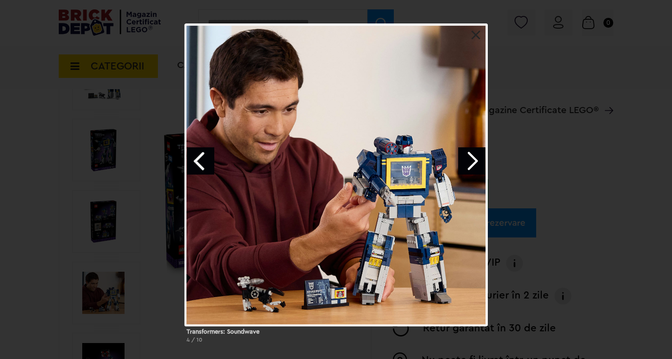
click at [470, 165] on link "Next image" at bounding box center [471, 161] width 27 height 27
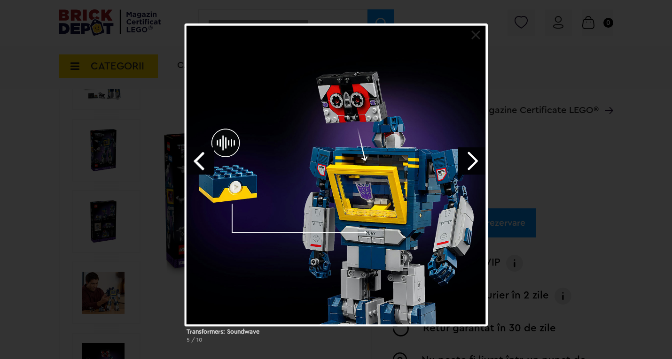
click at [470, 165] on link "Next image" at bounding box center [471, 161] width 27 height 27
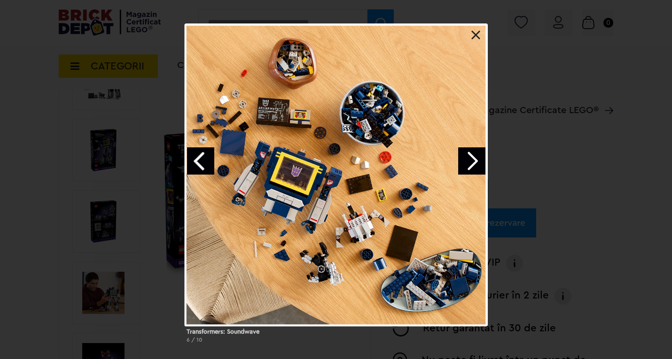
click at [470, 165] on link "Next image" at bounding box center [471, 161] width 27 height 27
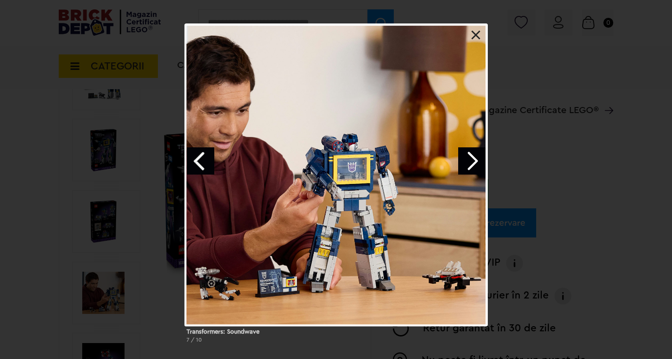
click at [470, 165] on link "Next image" at bounding box center [471, 161] width 27 height 27
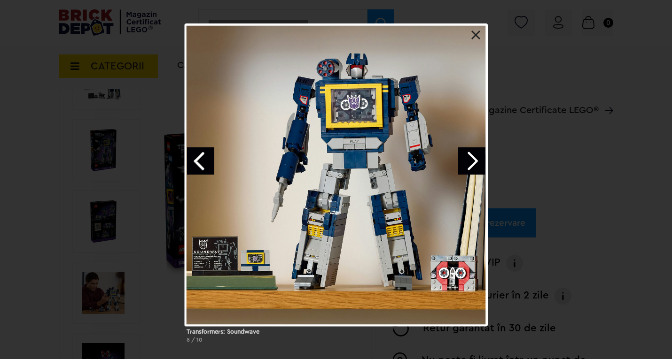
click at [470, 165] on link "Next image" at bounding box center [471, 161] width 27 height 27
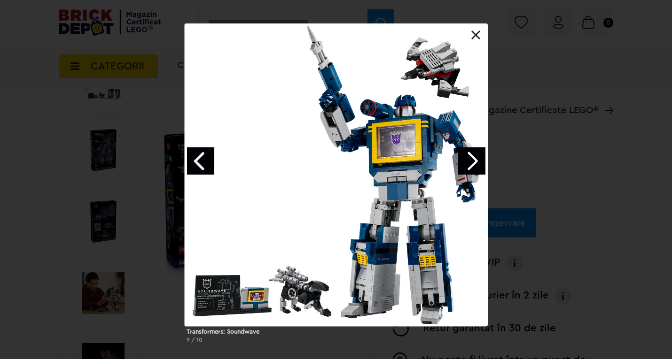
click at [470, 165] on link "Next image" at bounding box center [471, 161] width 27 height 27
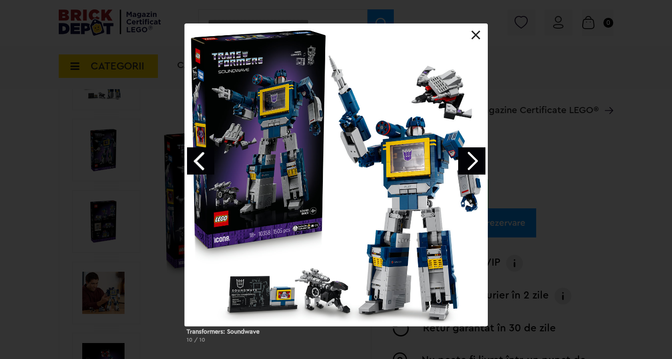
click at [470, 165] on link "Next image" at bounding box center [471, 161] width 27 height 27
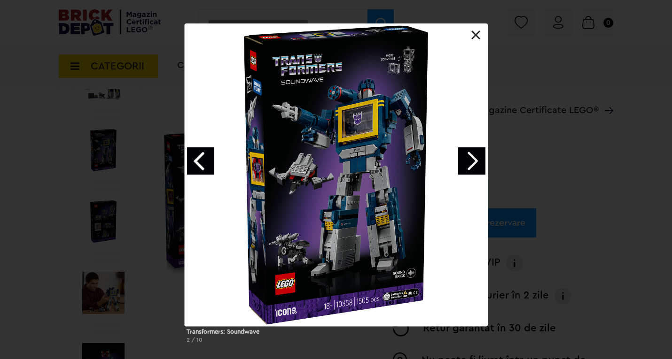
click at [470, 165] on link "Next image" at bounding box center [471, 161] width 27 height 27
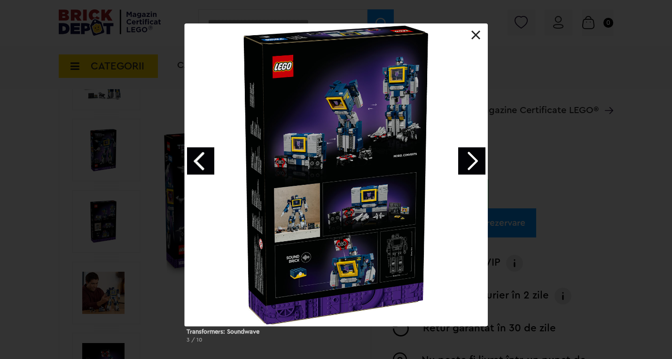
click at [470, 165] on link "Next image" at bounding box center [471, 161] width 27 height 27
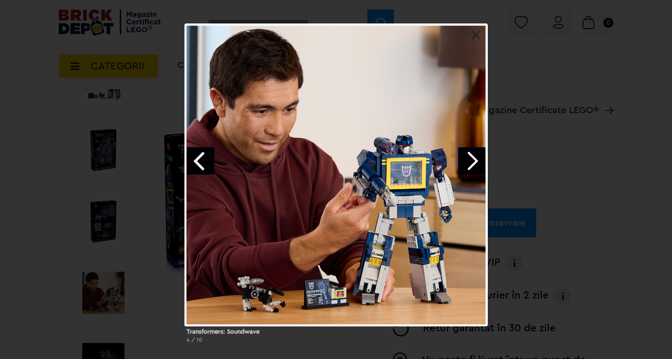
click at [470, 165] on link "Next image" at bounding box center [471, 161] width 27 height 27
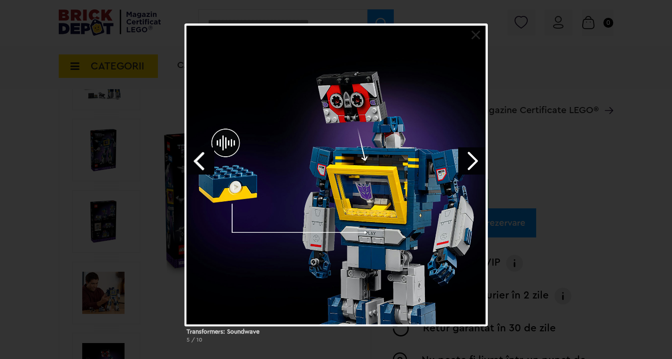
click at [470, 165] on link "Next image" at bounding box center [471, 161] width 27 height 27
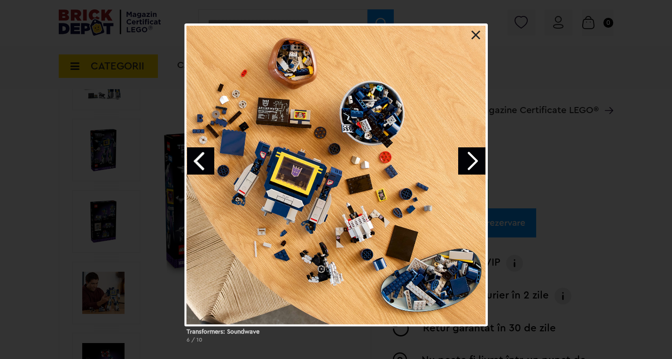
click at [470, 165] on link "Next image" at bounding box center [471, 161] width 27 height 27
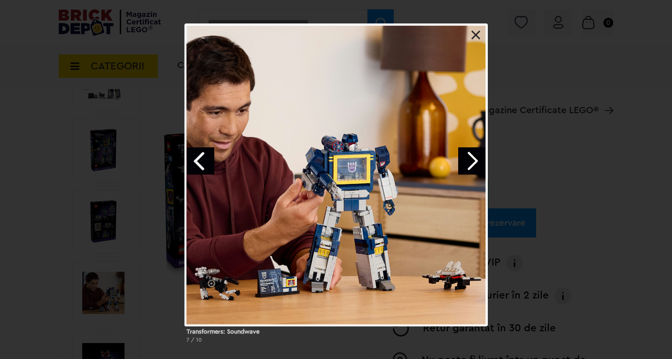
click at [474, 36] on link at bounding box center [475, 35] width 9 height 9
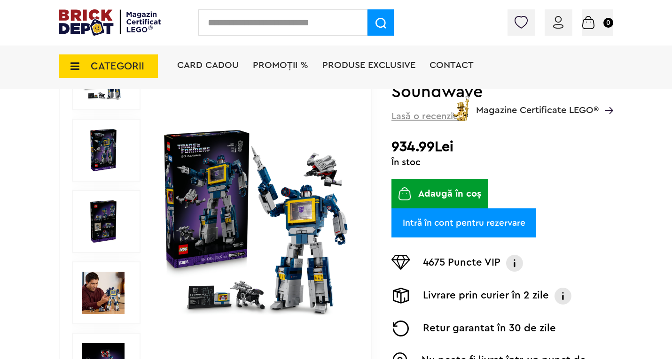
click at [564, 193] on div "Creează o listă nouă NOU Icons (Creator Expert) | Cod: 10358 Transformers: Soun…" at bounding box center [502, 226] width 222 height 412
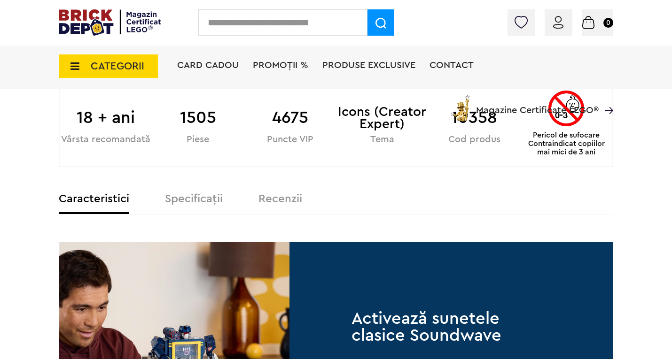
scroll to position [658, 0]
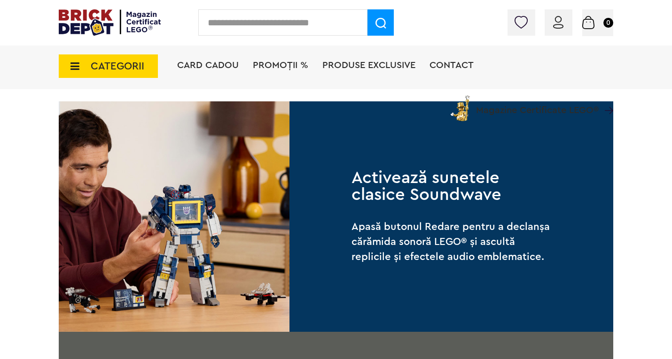
click at [382, 183] on h2 "Activează sunetele clasice Soundwave" at bounding box center [451, 187] width 200 height 34
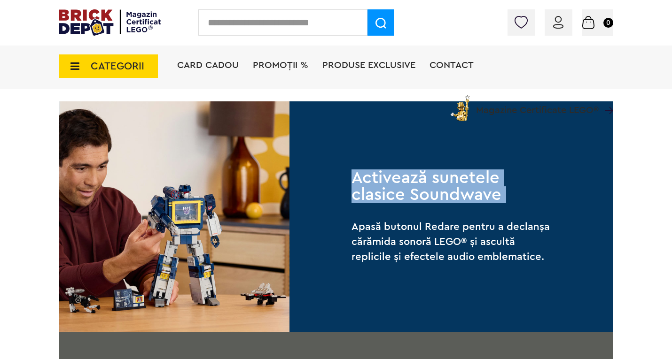
click at [382, 183] on h2 "Activează sunetele clasice Soundwave" at bounding box center [451, 187] width 200 height 34
click at [384, 192] on h2 "Activează sunetele clasice Soundwave" at bounding box center [451, 187] width 200 height 34
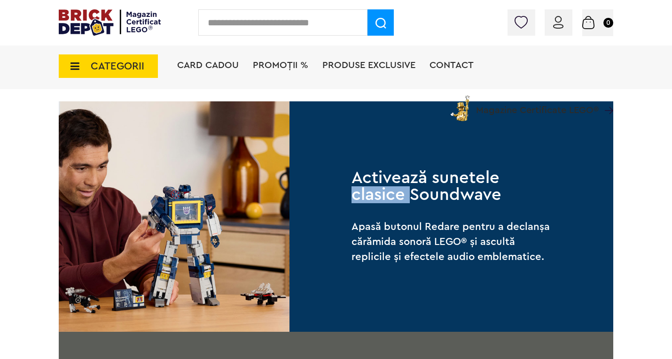
click at [384, 192] on h2 "Activează sunetele clasice Soundwave" at bounding box center [451, 187] width 200 height 34
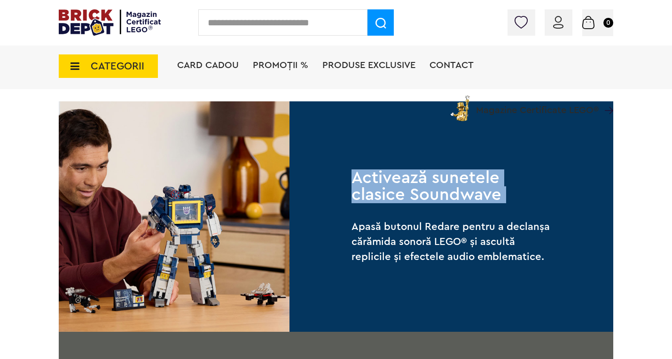
click at [384, 192] on h2 "Activează sunetele clasice Soundwave" at bounding box center [451, 187] width 200 height 34
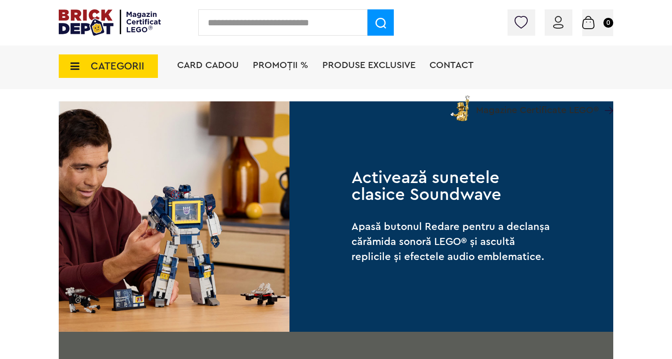
click at [405, 177] on h2 "Activează sunetele clasice Soundwave" at bounding box center [451, 187] width 200 height 34
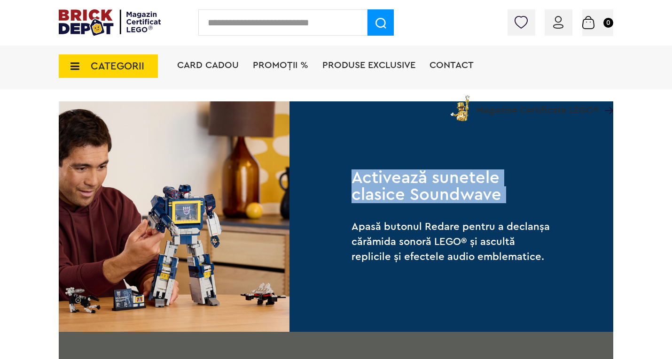
click at [405, 177] on h2 "Activează sunetele clasice Soundwave" at bounding box center [451, 187] width 200 height 34
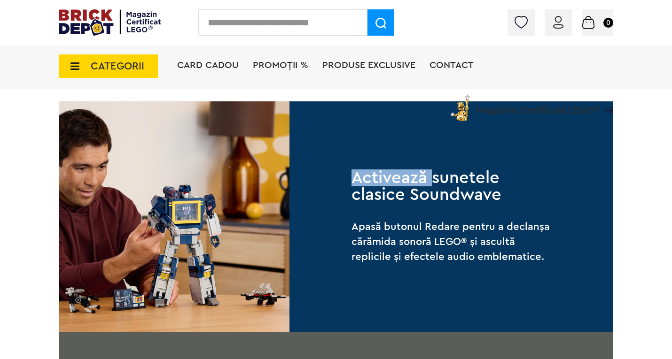
click at [405, 177] on h2 "Activează sunetele clasice Soundwave" at bounding box center [451, 187] width 200 height 34
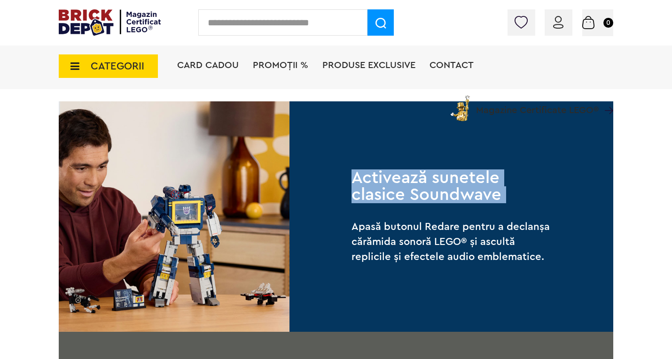
click at [405, 177] on h2 "Activează sunetele clasice Soundwave" at bounding box center [451, 187] width 200 height 34
click at [406, 177] on h2 "Activează sunetele clasice Soundwave" at bounding box center [451, 187] width 200 height 34
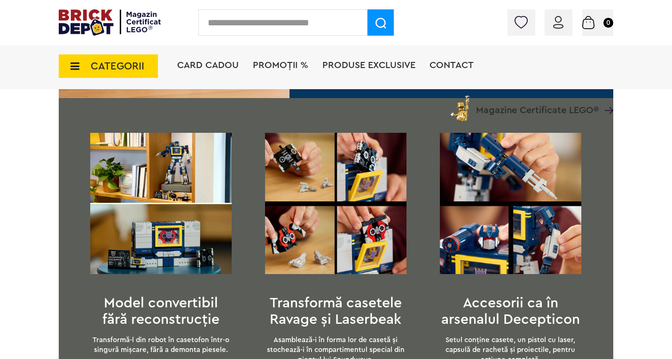
scroll to position [893, 0]
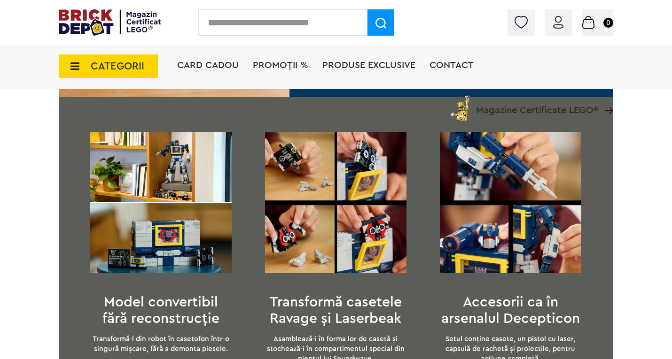
click at [422, 171] on div "Model convertibil fără reconstrucție Transformă-l din robot în casetofon într-o…" at bounding box center [336, 244] width 554 height 294
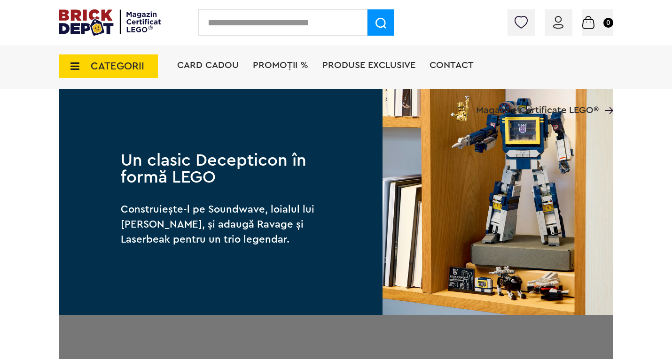
scroll to position [1174, 0]
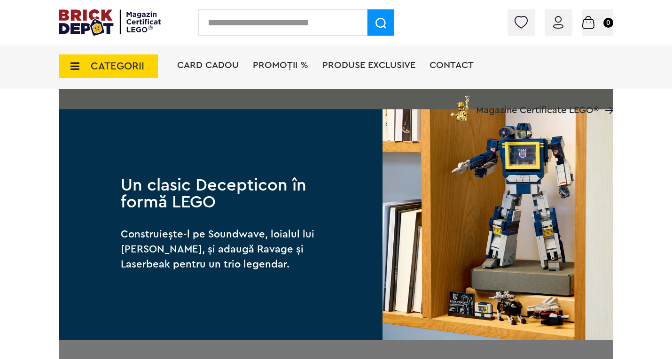
click at [505, 209] on img at bounding box center [497, 224] width 231 height 231
click at [532, 190] on img at bounding box center [497, 224] width 231 height 231
click at [534, 174] on img at bounding box center [497, 224] width 231 height 231
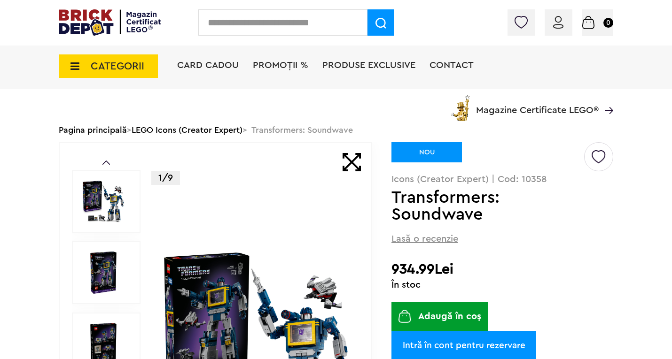
scroll to position [0, 0]
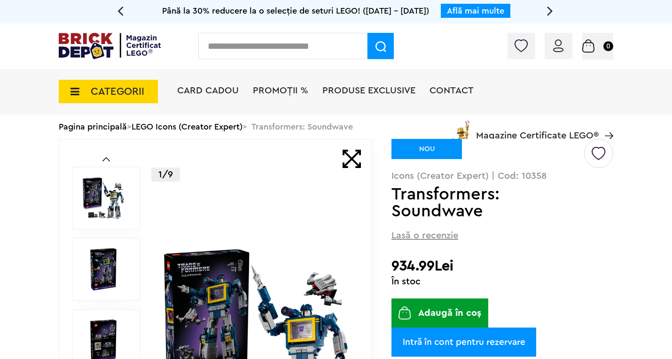
click at [96, 91] on span "CATEGORII" at bounding box center [118, 91] width 54 height 10
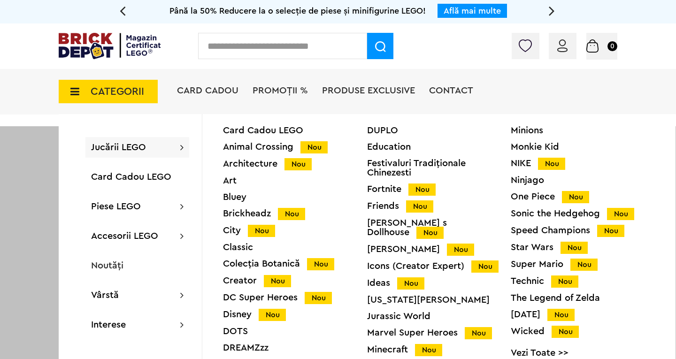
click at [524, 352] on link "Vezi Toate >>" at bounding box center [583, 353] width 144 height 9
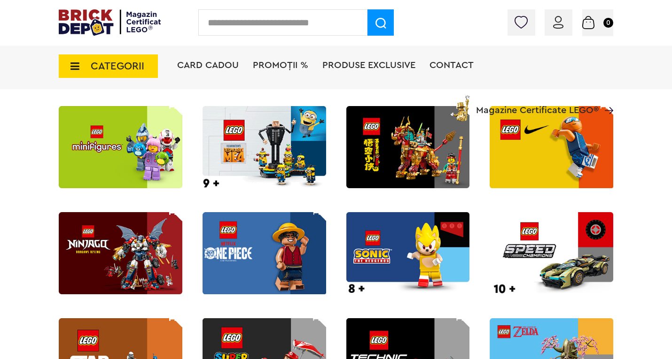
scroll to position [940, 0]
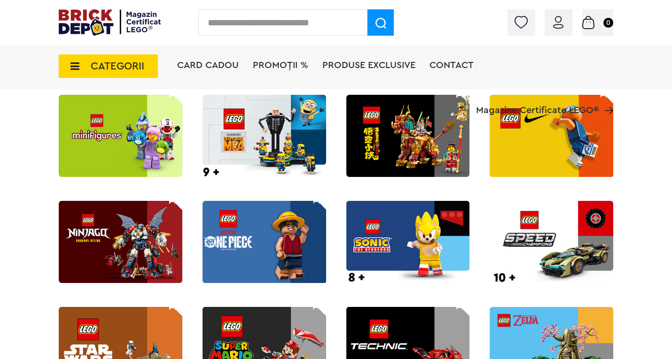
click at [155, 248] on img at bounding box center [121, 242] width 124 height 82
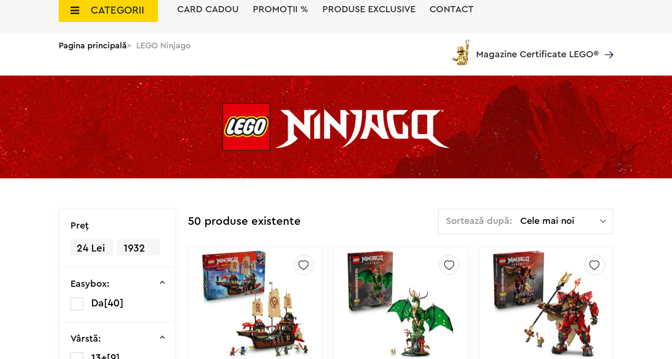
scroll to position [211, 0]
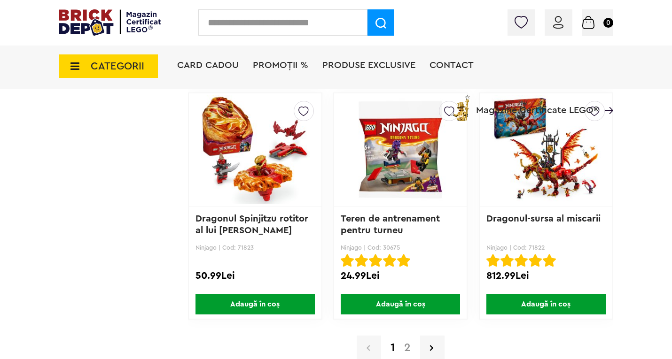
scroll to position [2184, 0]
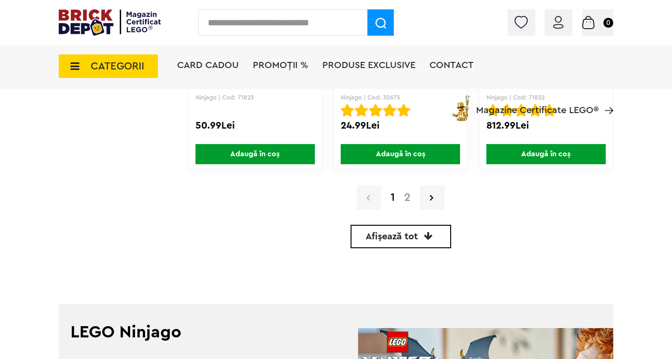
scroll to position [2325, 0]
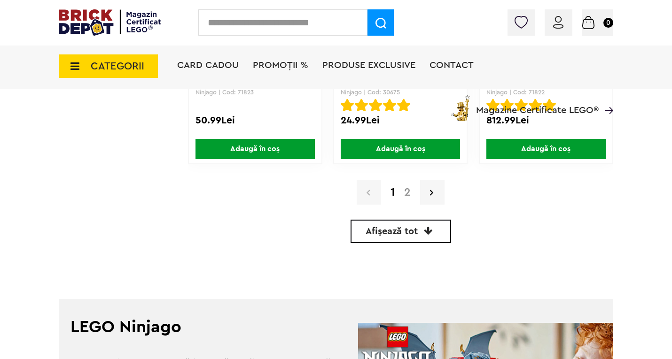
click at [404, 190] on link "2" at bounding box center [407, 192] width 16 height 11
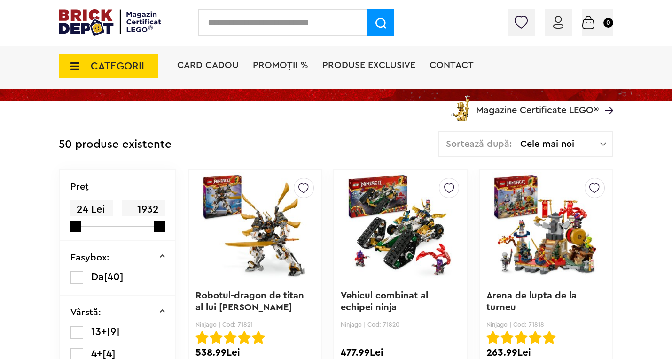
scroll to position [188, 0]
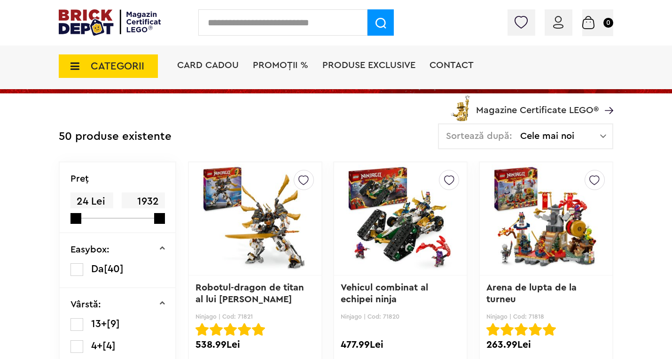
click at [560, 138] on span "Cele mai noi" at bounding box center [560, 136] width 80 height 9
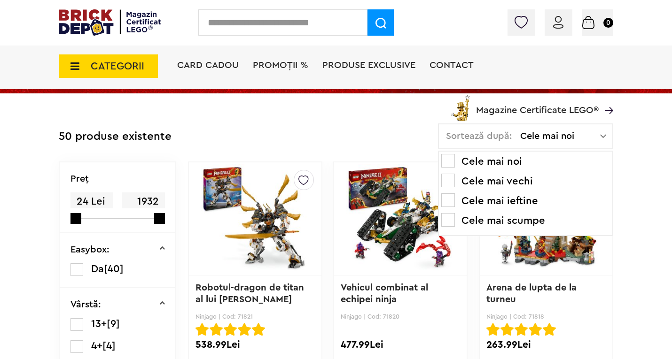
click at [489, 219] on li "Cele mai scumpe" at bounding box center [525, 220] width 169 height 15
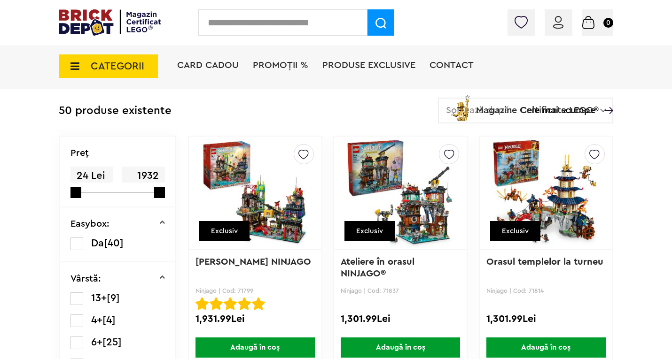
scroll to position [235, 0]
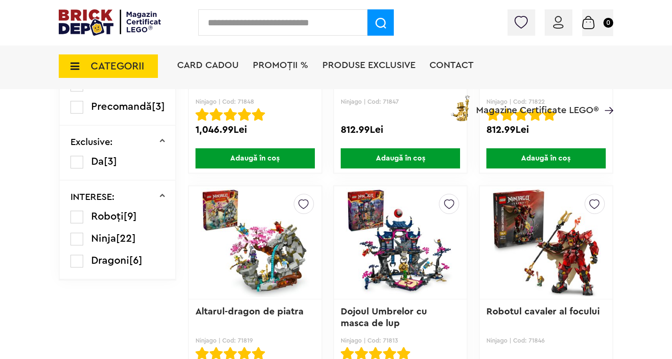
scroll to position [658, 0]
